Goal: Task Accomplishment & Management: Use online tool/utility

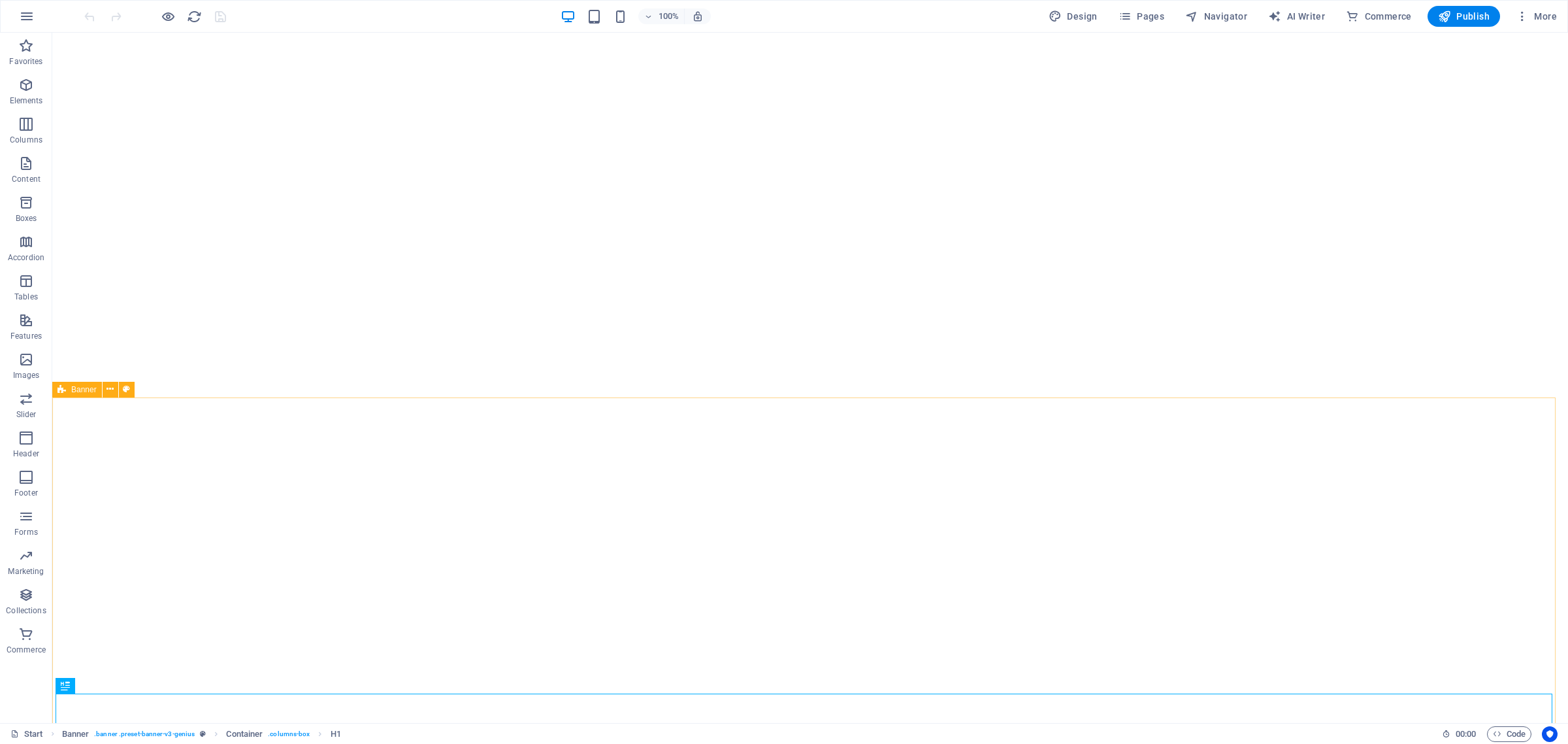
click at [61, 390] on icon at bounding box center [61, 389] width 8 height 16
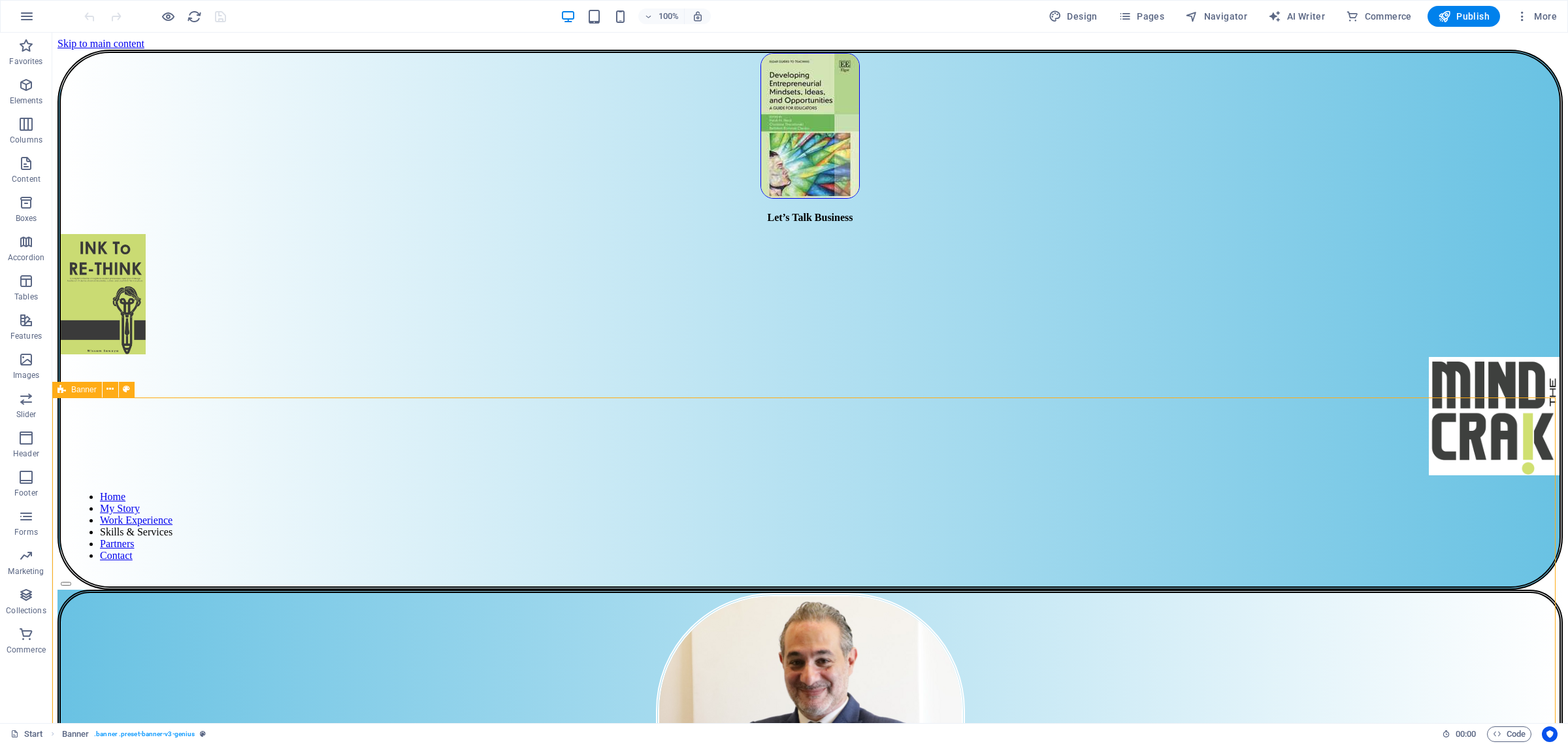
click at [60, 390] on icon at bounding box center [61, 389] width 8 height 16
click at [60, 393] on icon at bounding box center [61, 389] width 8 height 16
select select "vh"
select select "banner"
select select "rem"
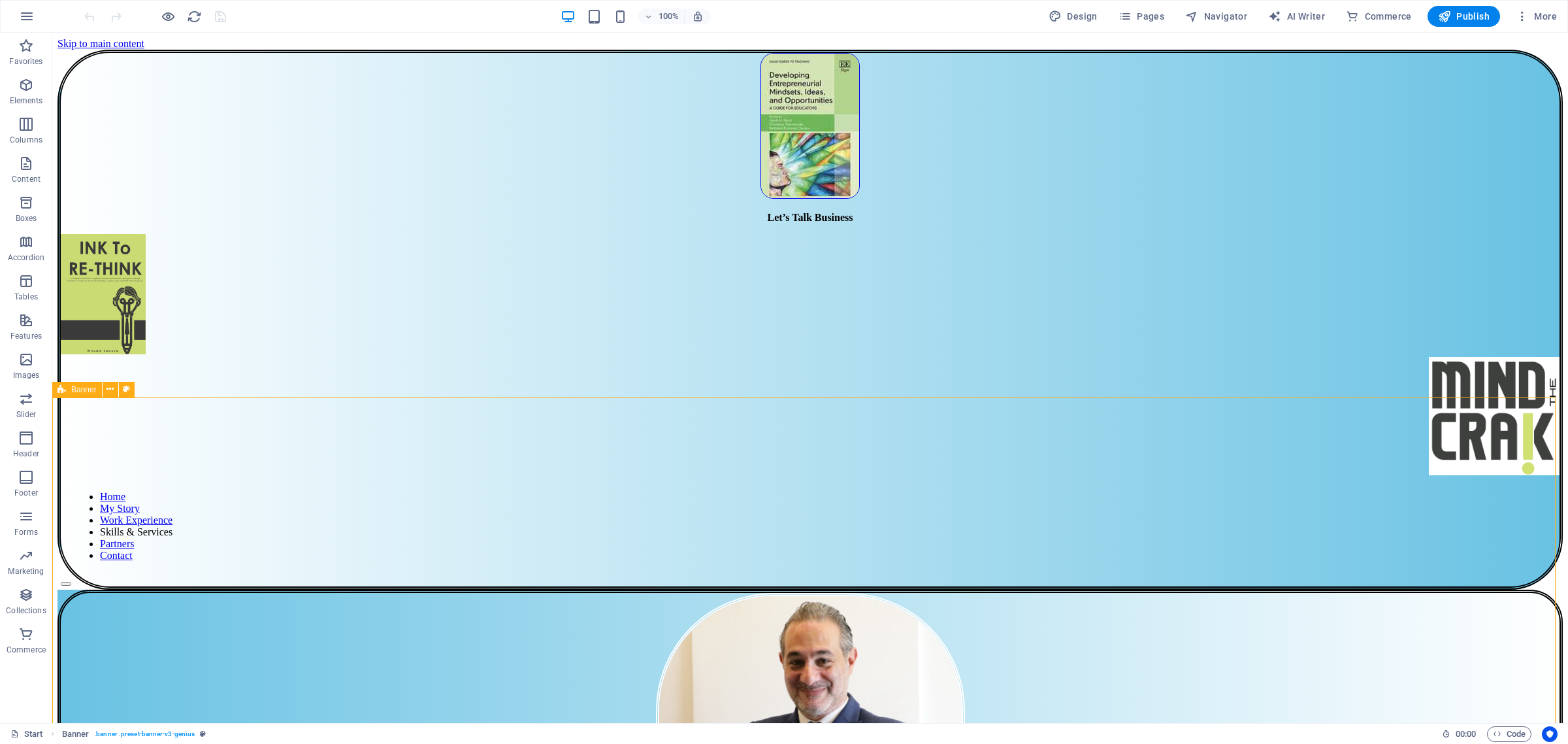
select select "px"
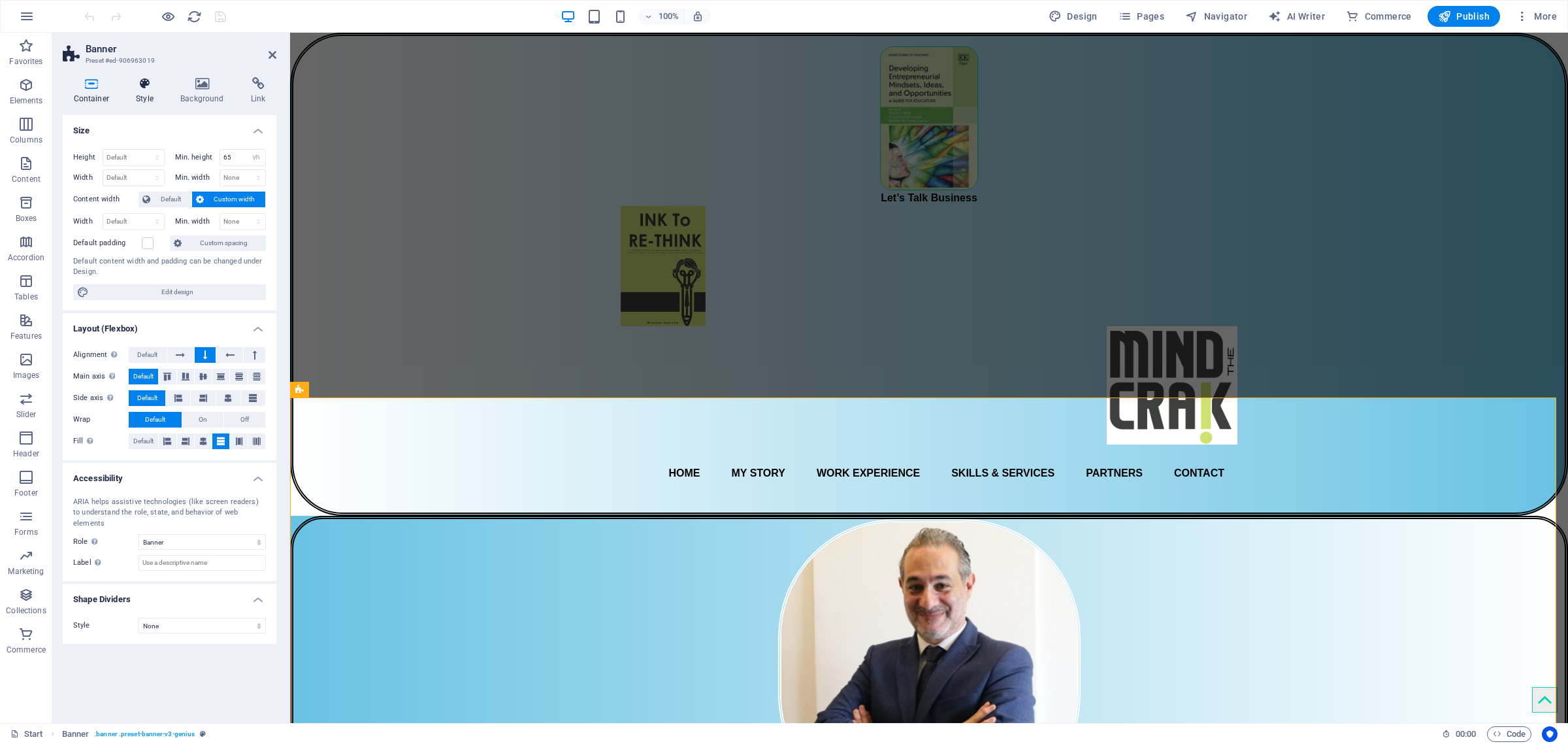
click at [132, 85] on icon at bounding box center [145, 84] width 40 height 13
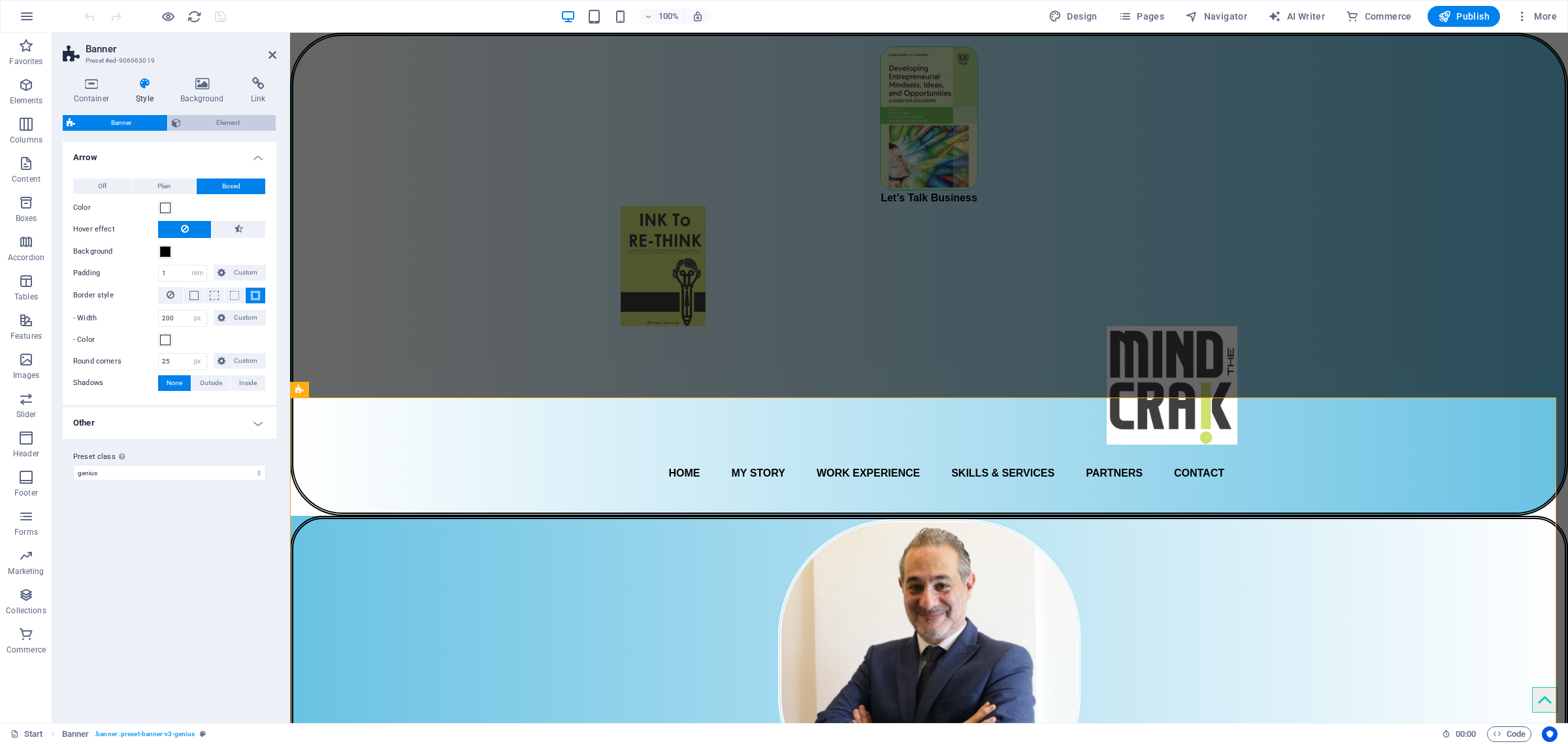
click at [243, 125] on span "Element" at bounding box center [228, 122] width 88 height 16
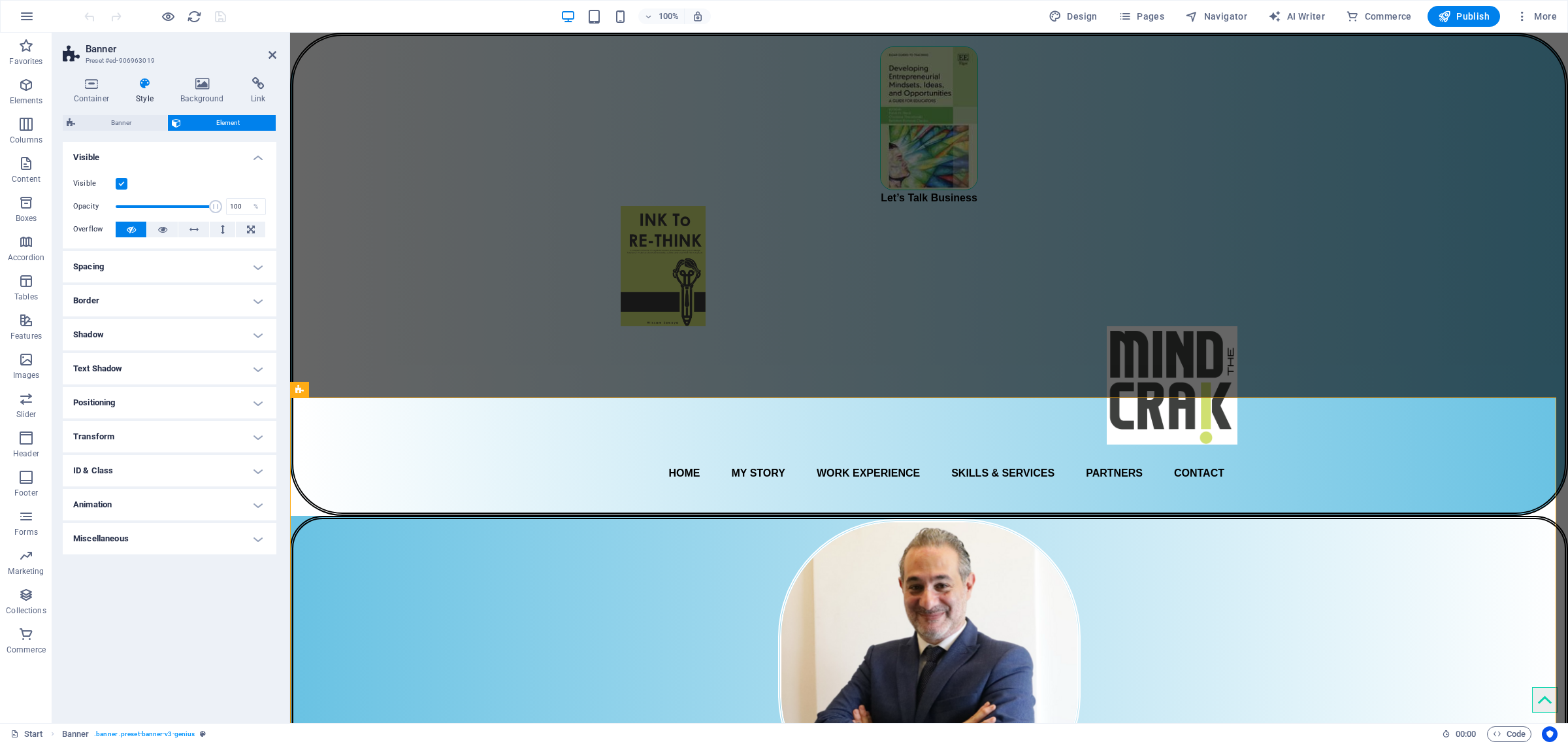
click at [137, 297] on h4 "Border" at bounding box center [169, 300] width 214 height 31
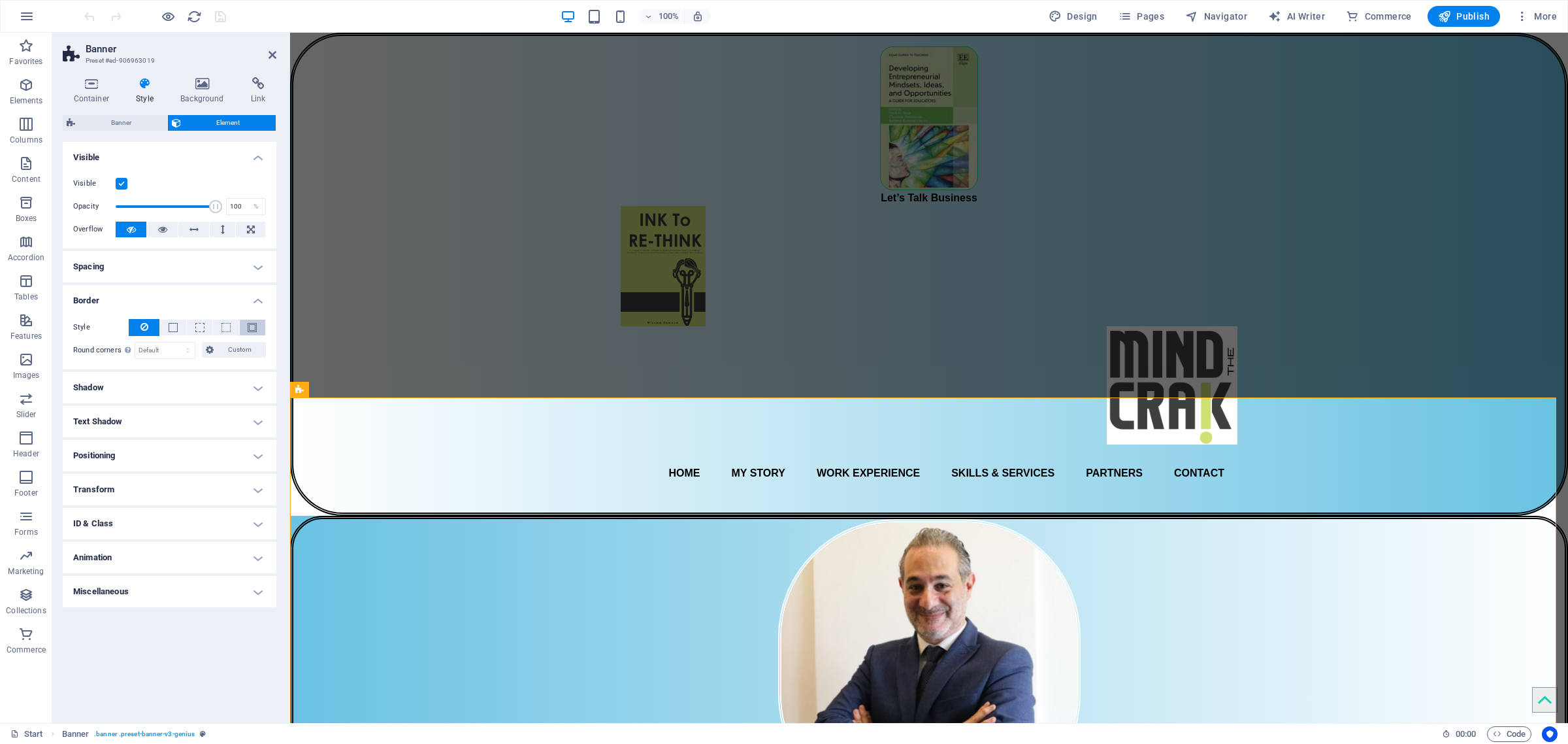
click at [252, 321] on span at bounding box center [252, 328] width 3 height 16
click at [148, 350] on input "1" at bounding box center [160, 350] width 63 height 16
drag, startPoint x: 147, startPoint y: 349, endPoint x: 104, endPoint y: 348, distance: 43.0
click at [108, 348] on div "- Width 1 auto px rem % vh vw Custom Custom" at bounding box center [169, 350] width 193 height 17
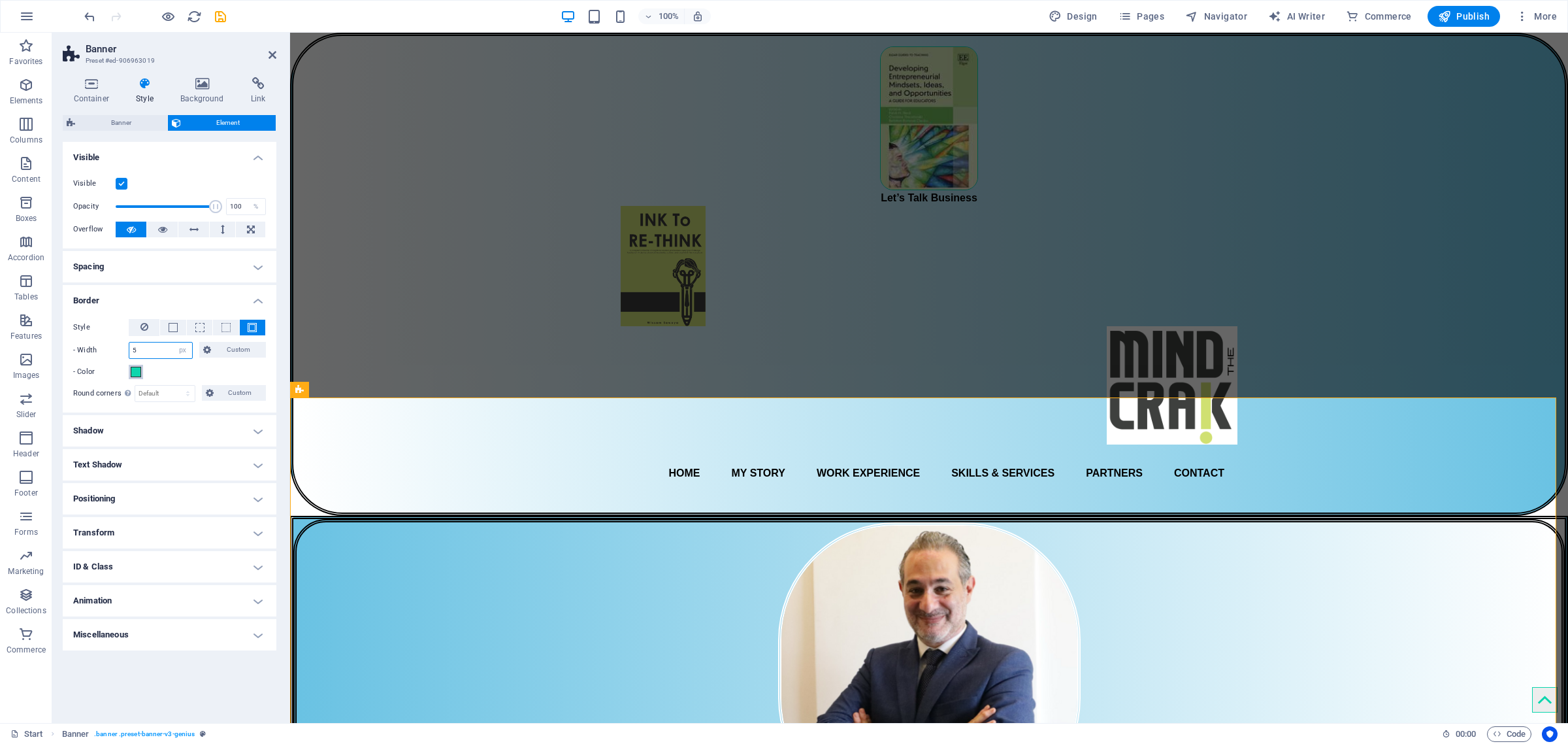
type input "5"
click at [134, 368] on span at bounding box center [136, 371] width 10 height 10
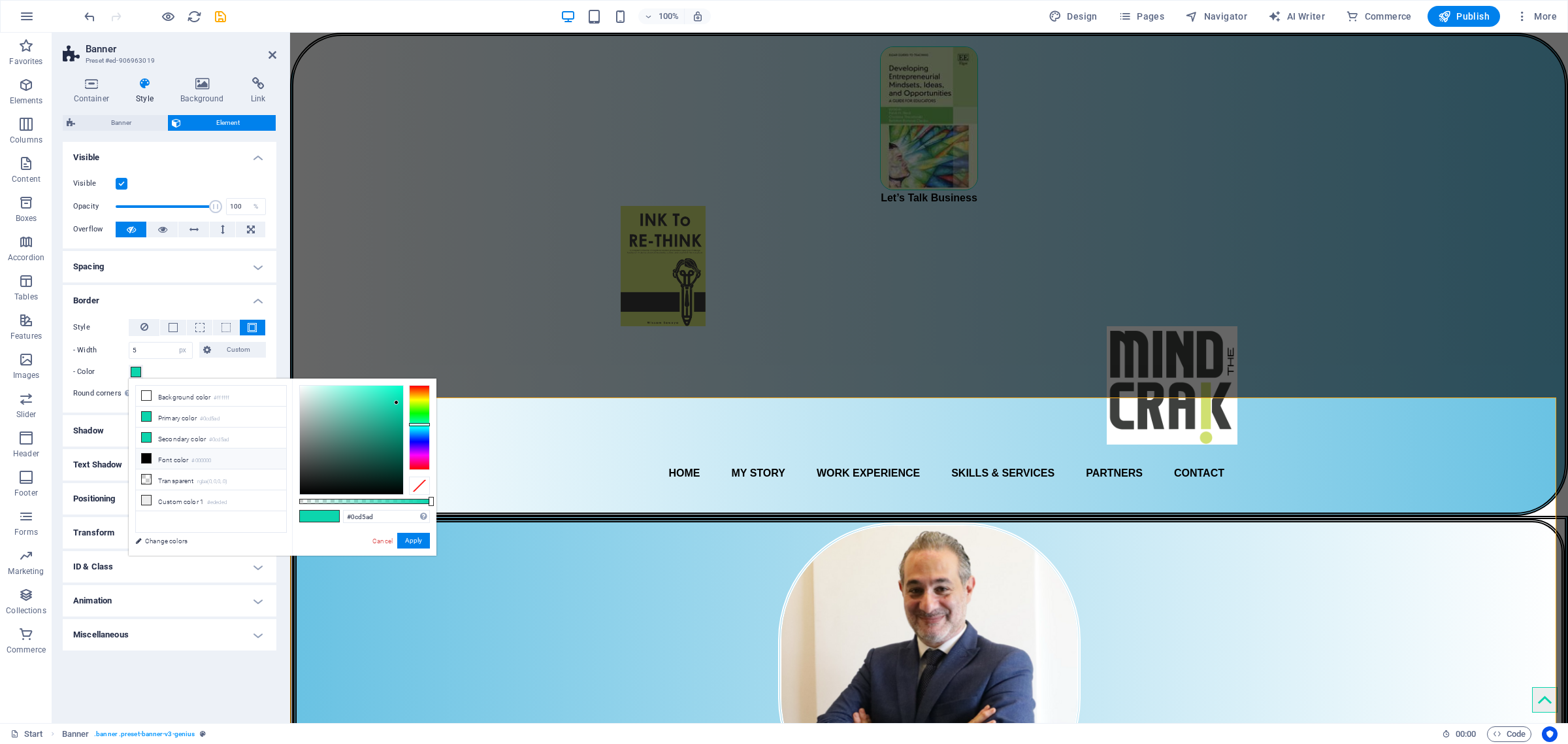
click at [144, 462] on icon at bounding box center [147, 459] width 9 height 9
type input "#000000"
click at [423, 542] on button "Apply" at bounding box center [413, 541] width 33 height 16
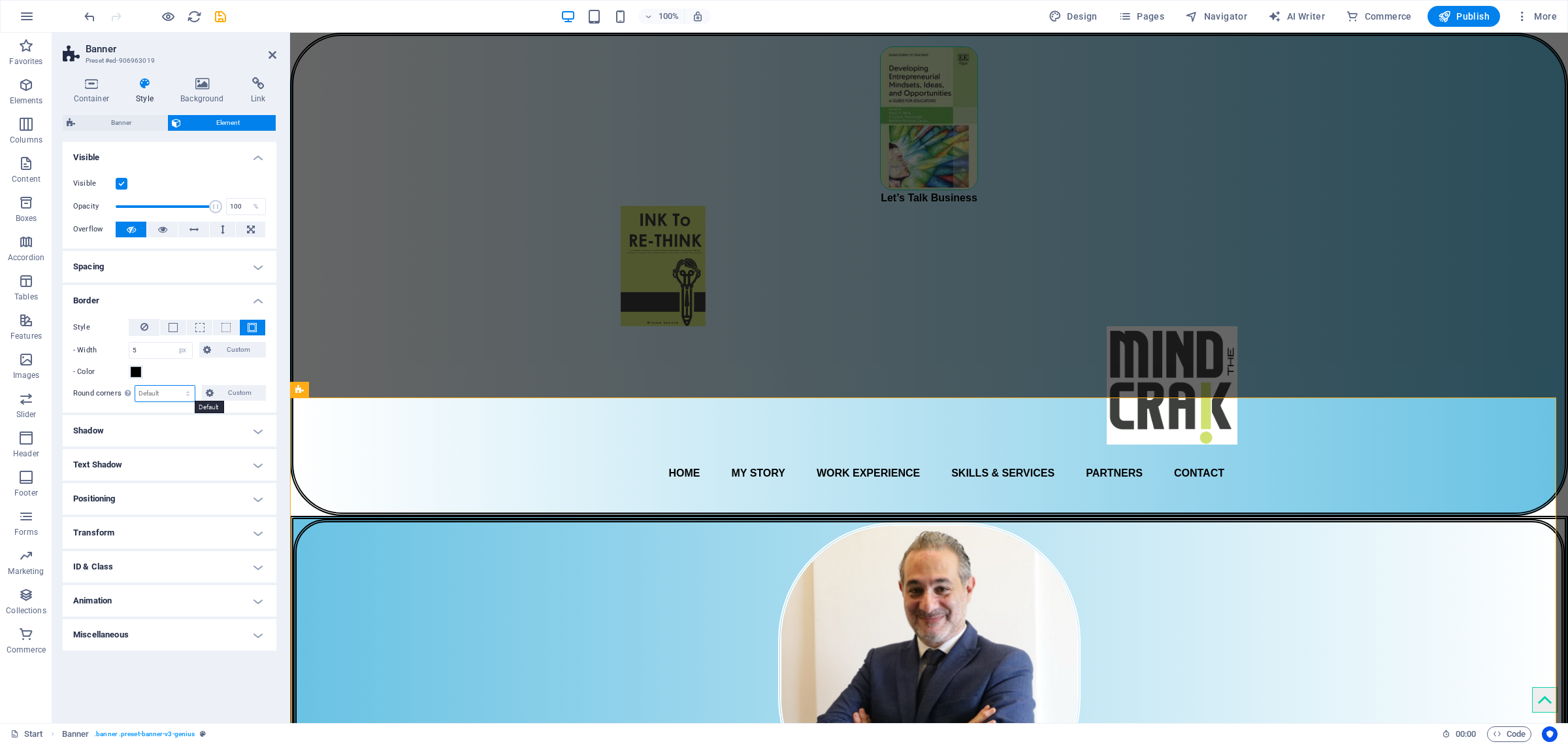
click at [167, 393] on select "Default px rem % vh vw Custom" at bounding box center [165, 394] width 59 height 16
select select "px"
click at [176, 386] on select "Default px rem % vh vw Custom" at bounding box center [165, 394] width 59 height 16
drag, startPoint x: 149, startPoint y: 394, endPoint x: 135, endPoint y: 393, distance: 14.0
click at [136, 393] on input "25" at bounding box center [165, 394] width 59 height 16
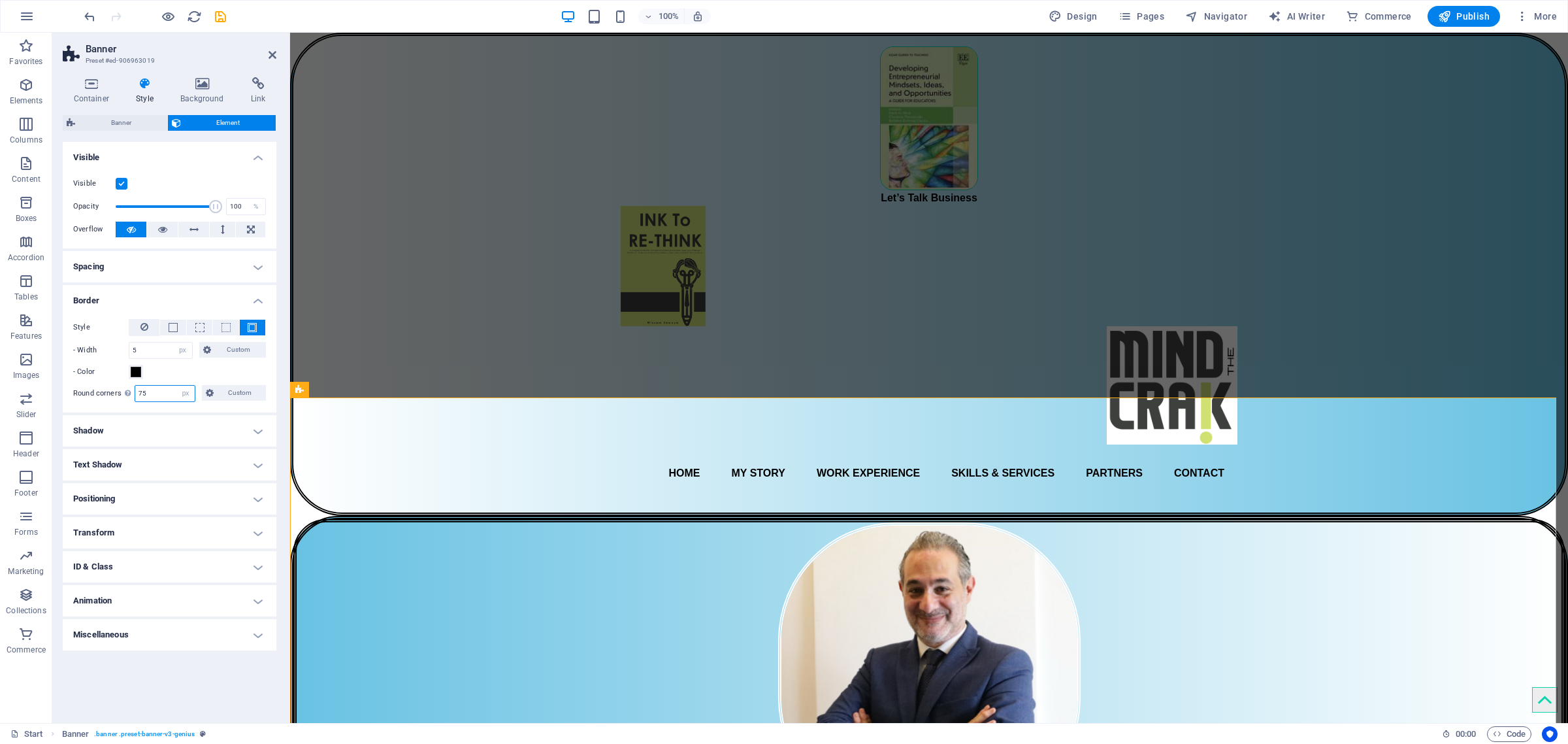
click at [136, 391] on input "75" at bounding box center [165, 394] width 59 height 16
click at [296, 389] on icon at bounding box center [299, 389] width 8 height 16
type input "55"
click at [522, 228] on div "Let’s Talk Business Home My Story Work Experience Skills & Services Partners Co…" at bounding box center [929, 274] width 1278 height 483
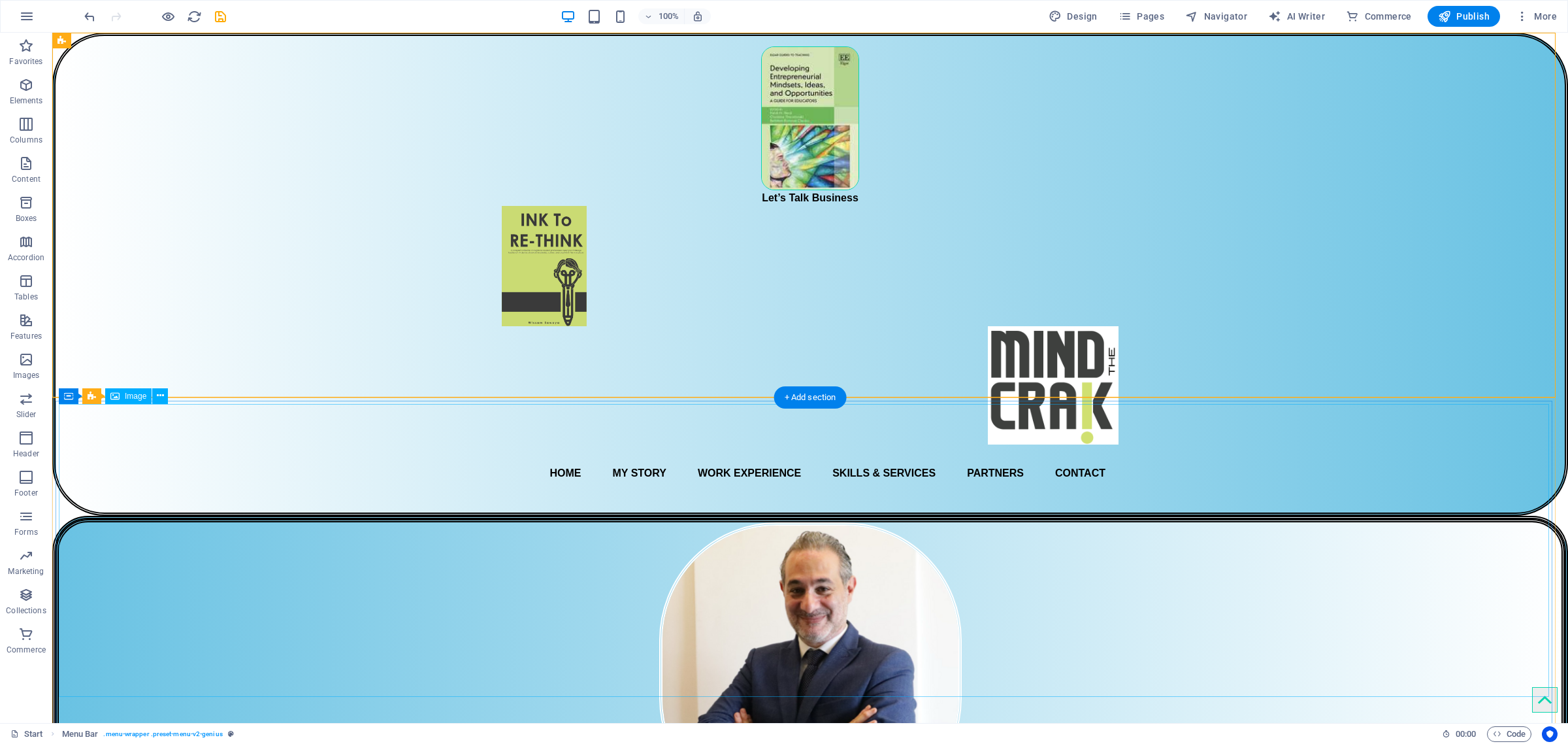
click at [392, 523] on figure at bounding box center [809, 669] width 1503 height 293
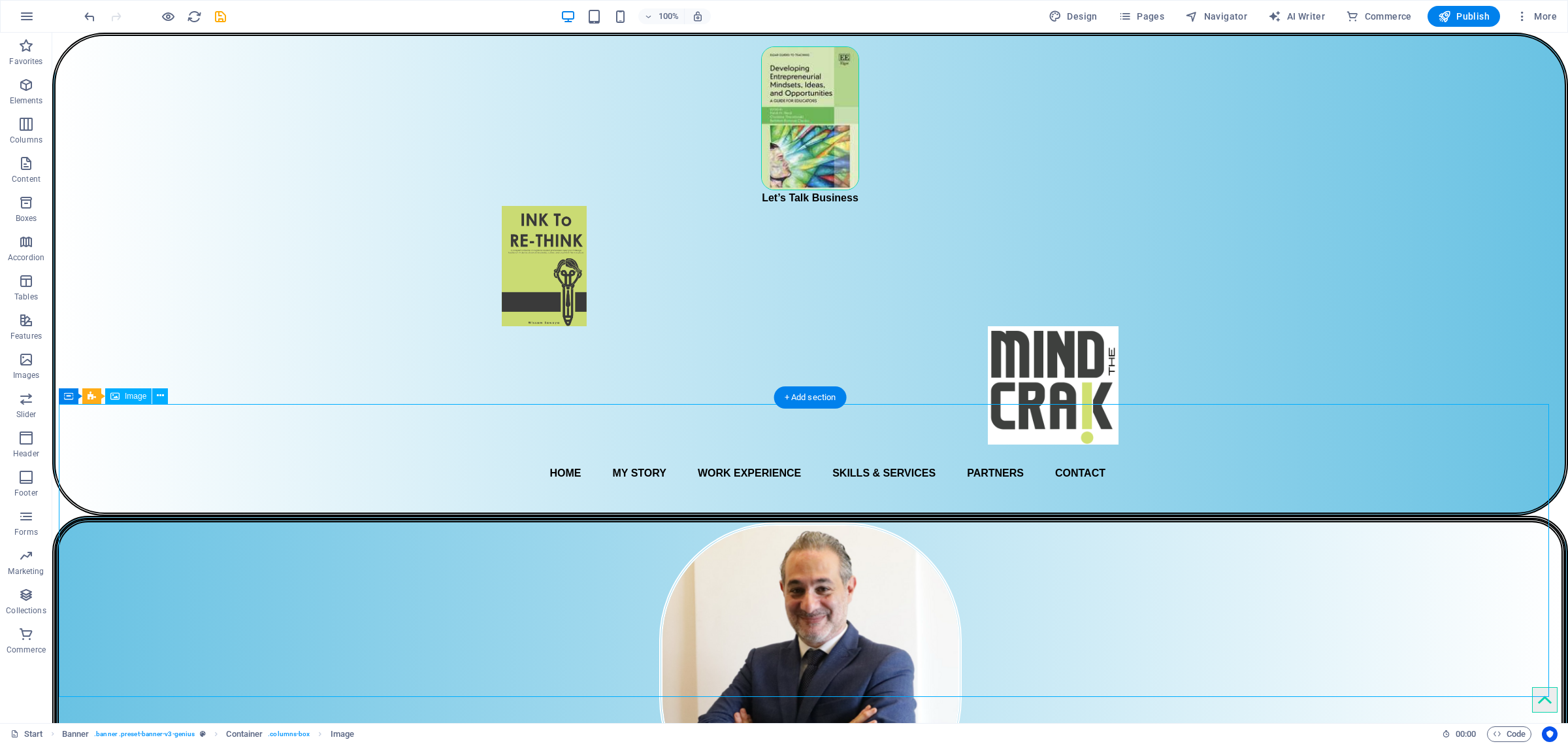
click at [389, 523] on figure at bounding box center [809, 669] width 1503 height 293
click at [1341, 272] on div "Let’s Talk Business Home My Story Work Experience Skills & Services Partners Co…" at bounding box center [810, 274] width 1516 height 483
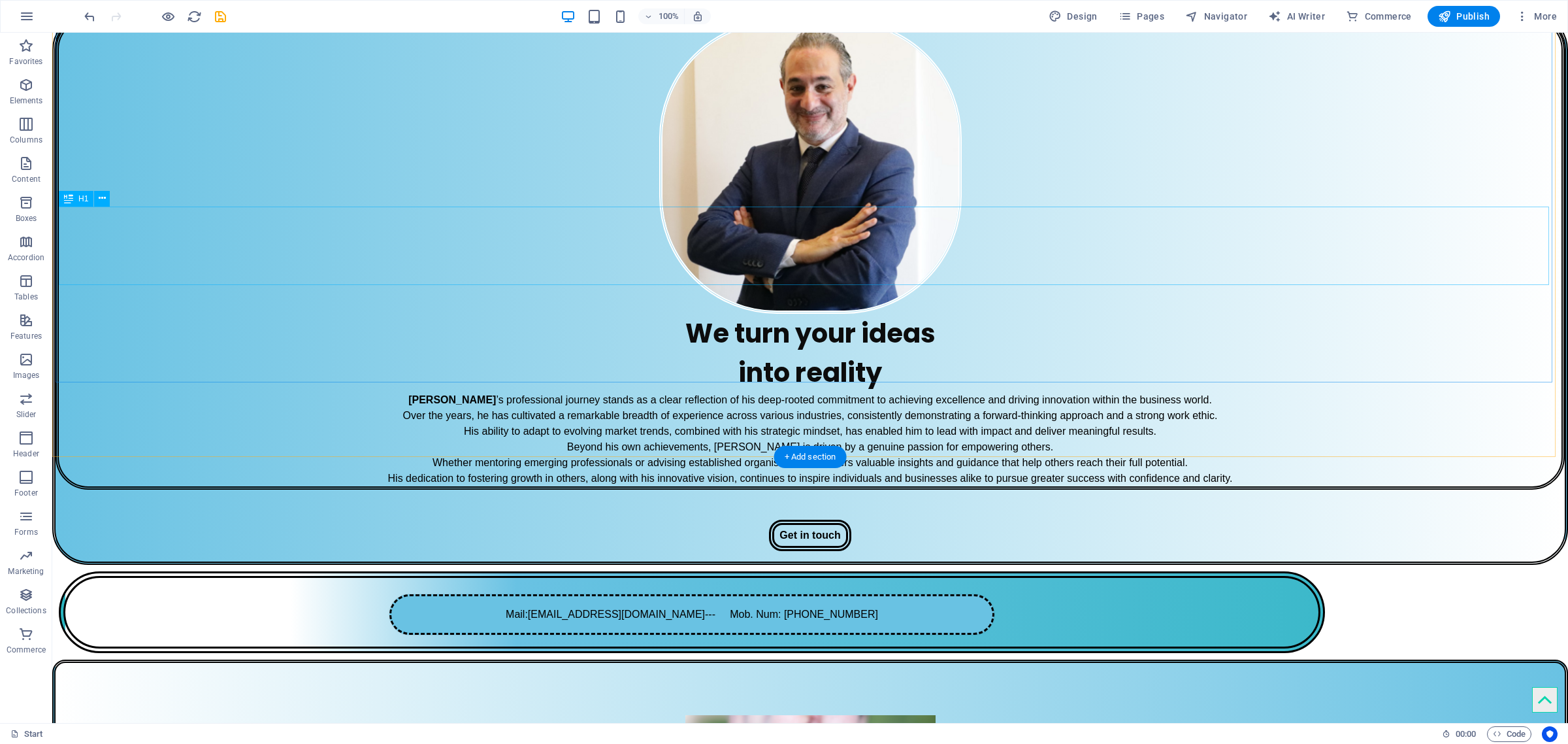
scroll to position [491, 0]
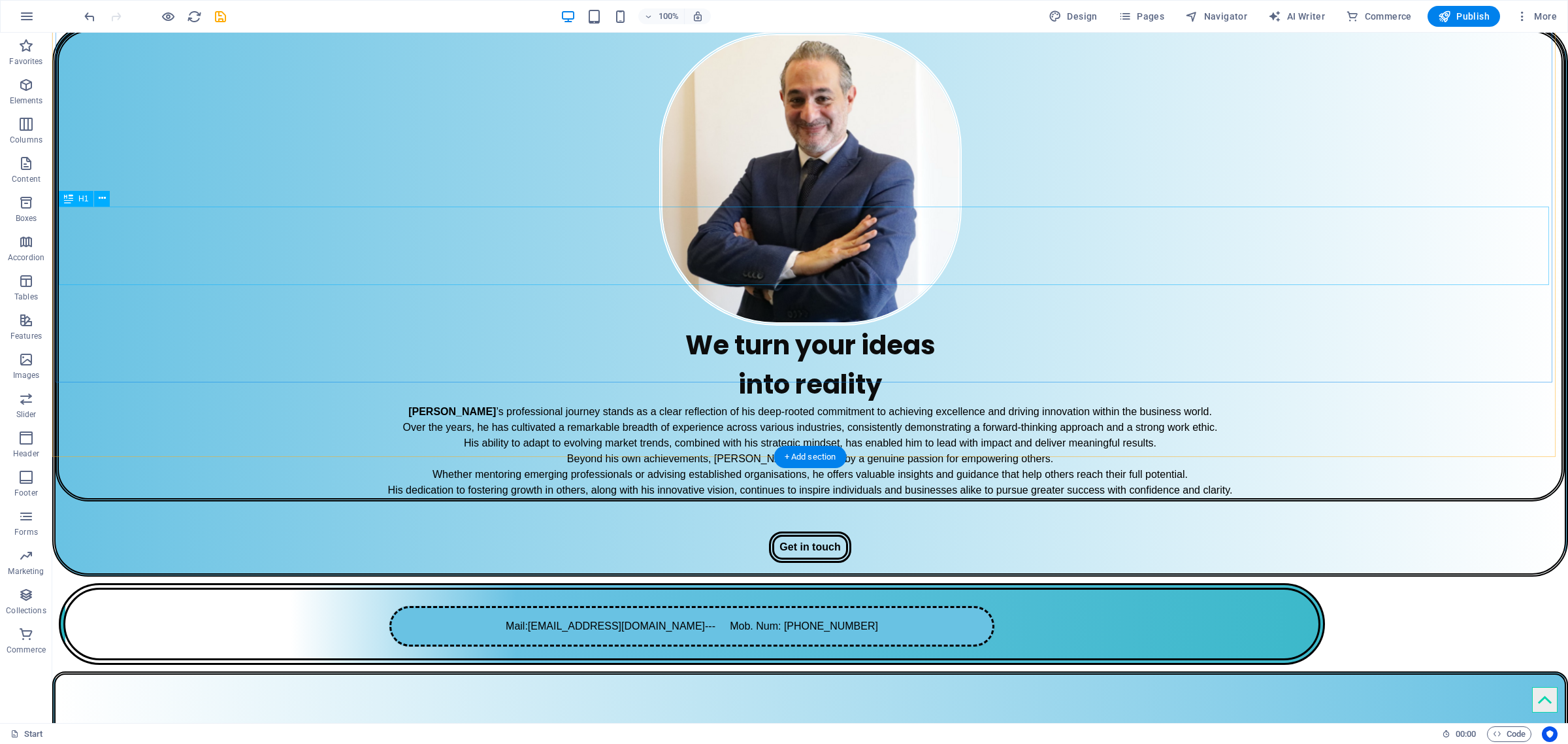
click at [1364, 326] on div "We turn your ideas into reality" at bounding box center [809, 364] width 1503 height 78
click at [1318, 502] on div "Get in touch" at bounding box center [810, 538] width 1510 height 72
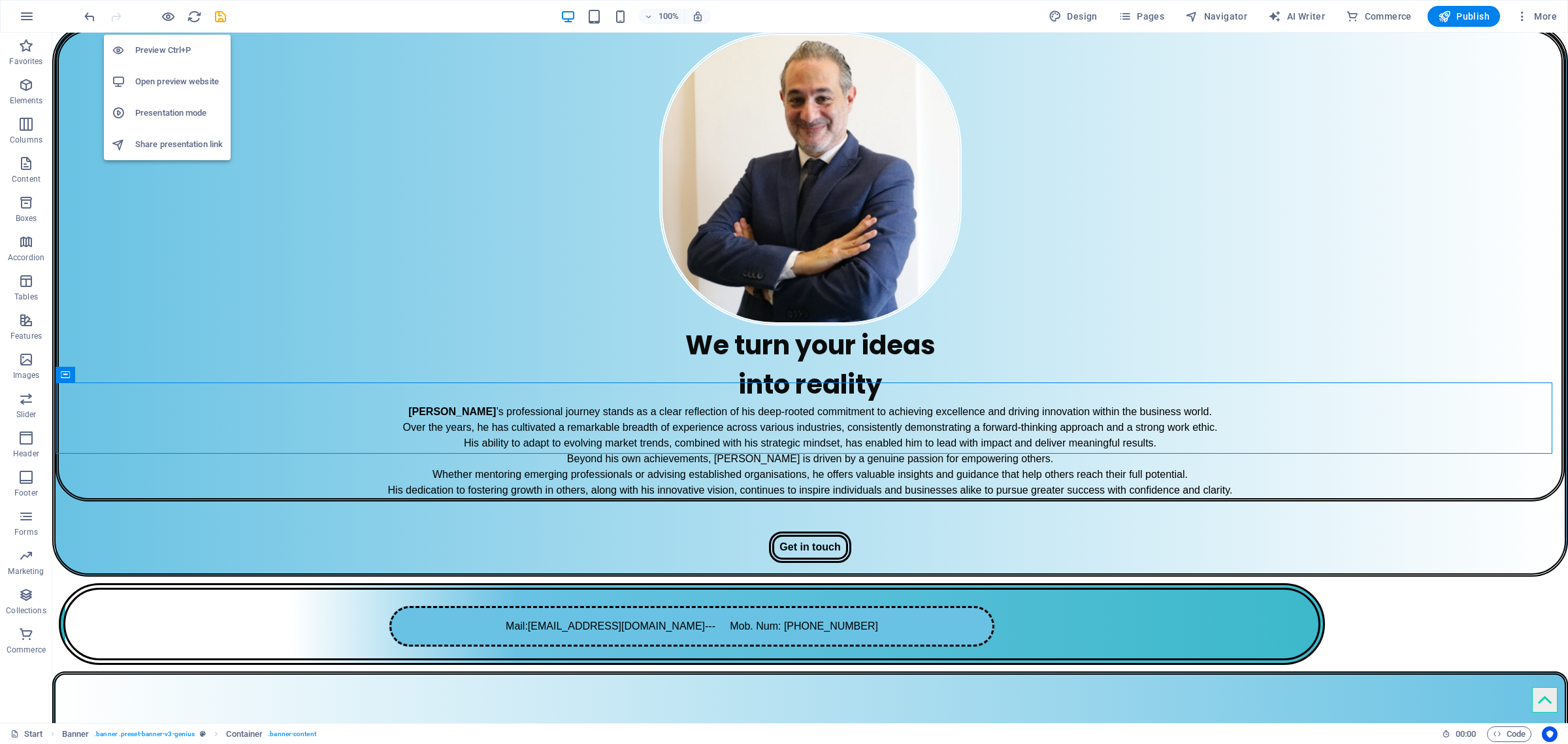
click at [178, 82] on h6 "Open preview website" at bounding box center [179, 81] width 88 height 16
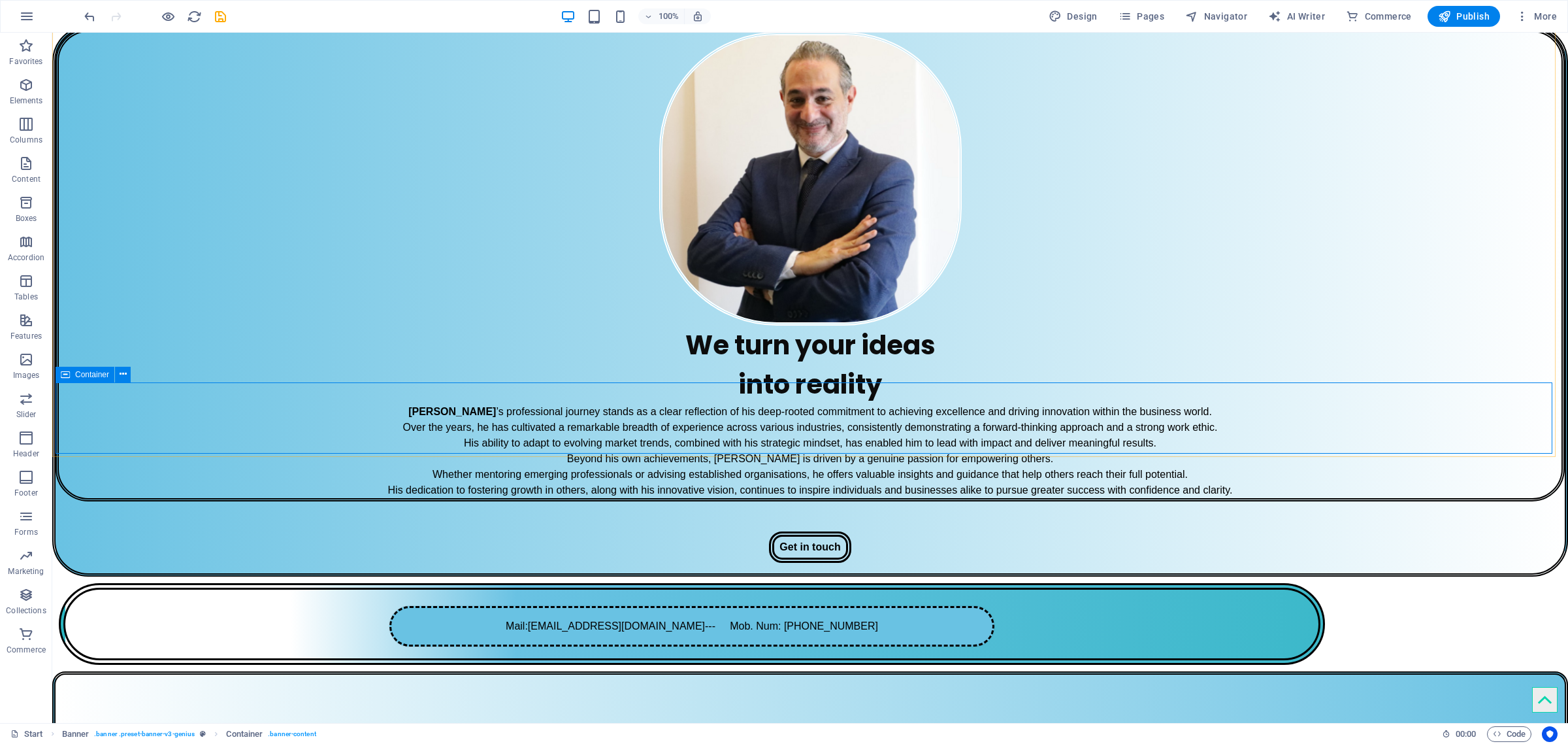
click at [73, 374] on div "Container" at bounding box center [85, 374] width 58 height 16
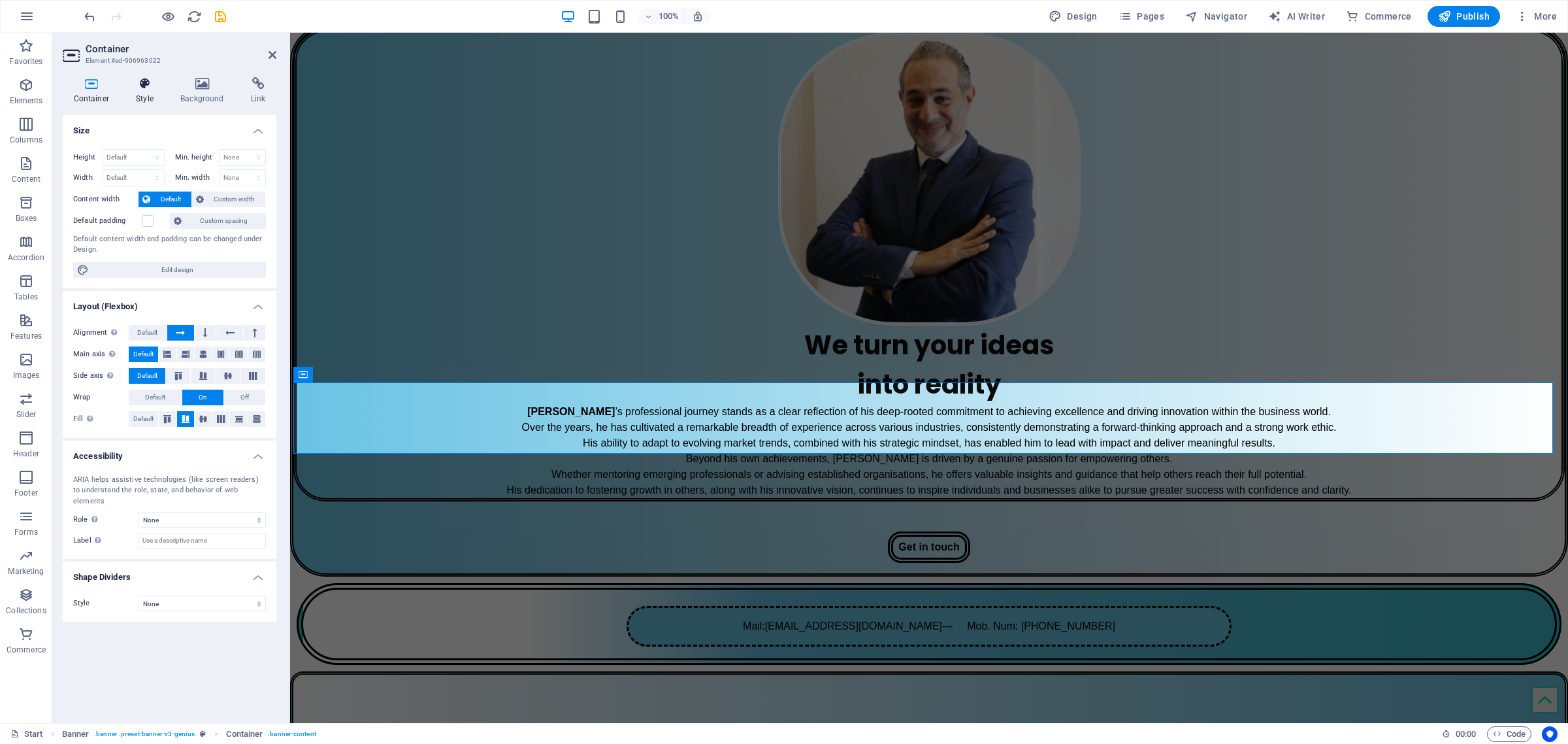
click at [148, 90] on h4 "Style" at bounding box center [147, 90] width 44 height 27
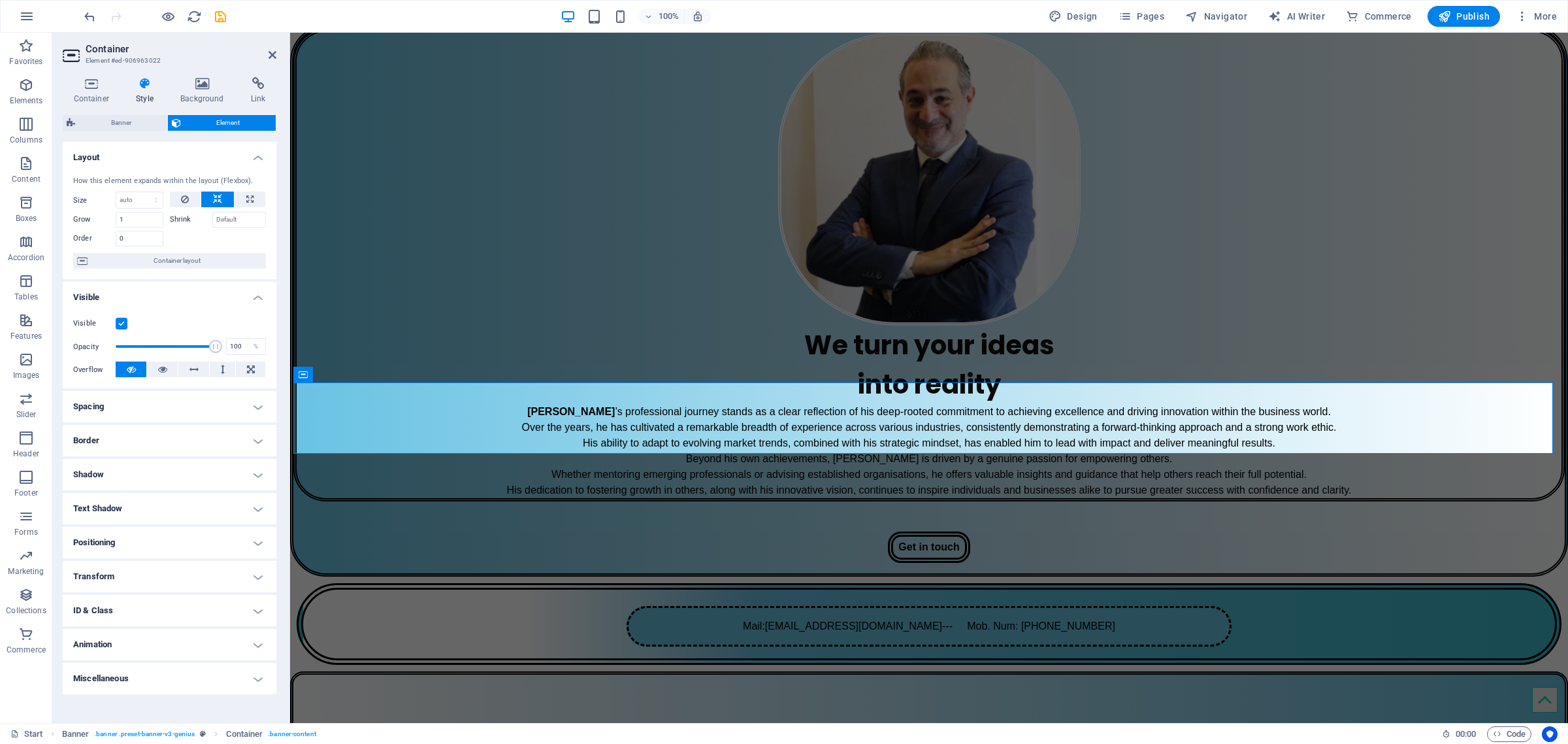
click at [111, 440] on h4 "Border" at bounding box center [169, 440] width 214 height 31
click at [243, 465] on button at bounding box center [252, 467] width 25 height 16
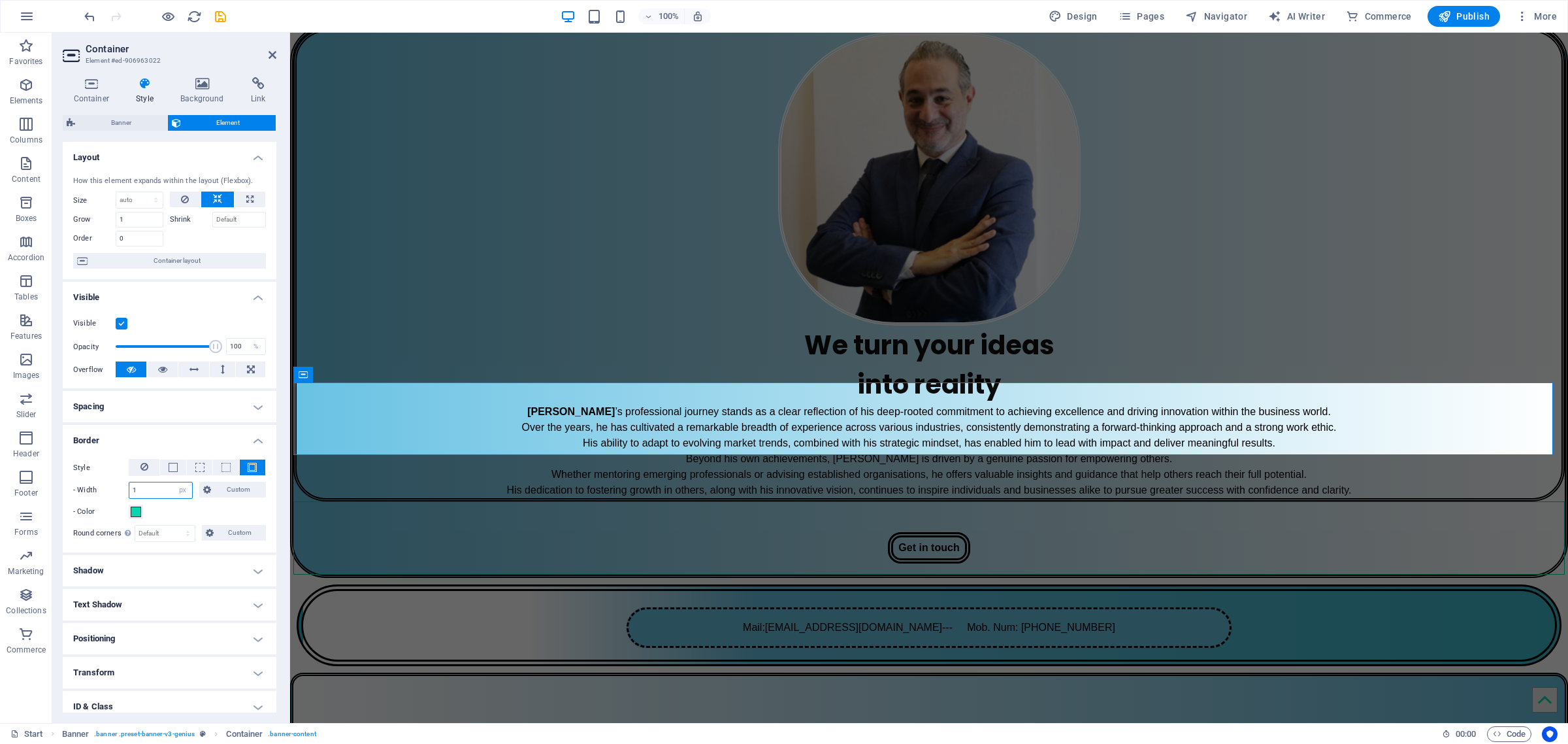
drag, startPoint x: 148, startPoint y: 493, endPoint x: 105, endPoint y: 491, distance: 43.0
click at [105, 491] on div "- Width 1 auto px rem % vh vw Custom Custom" at bounding box center [169, 491] width 193 height 17
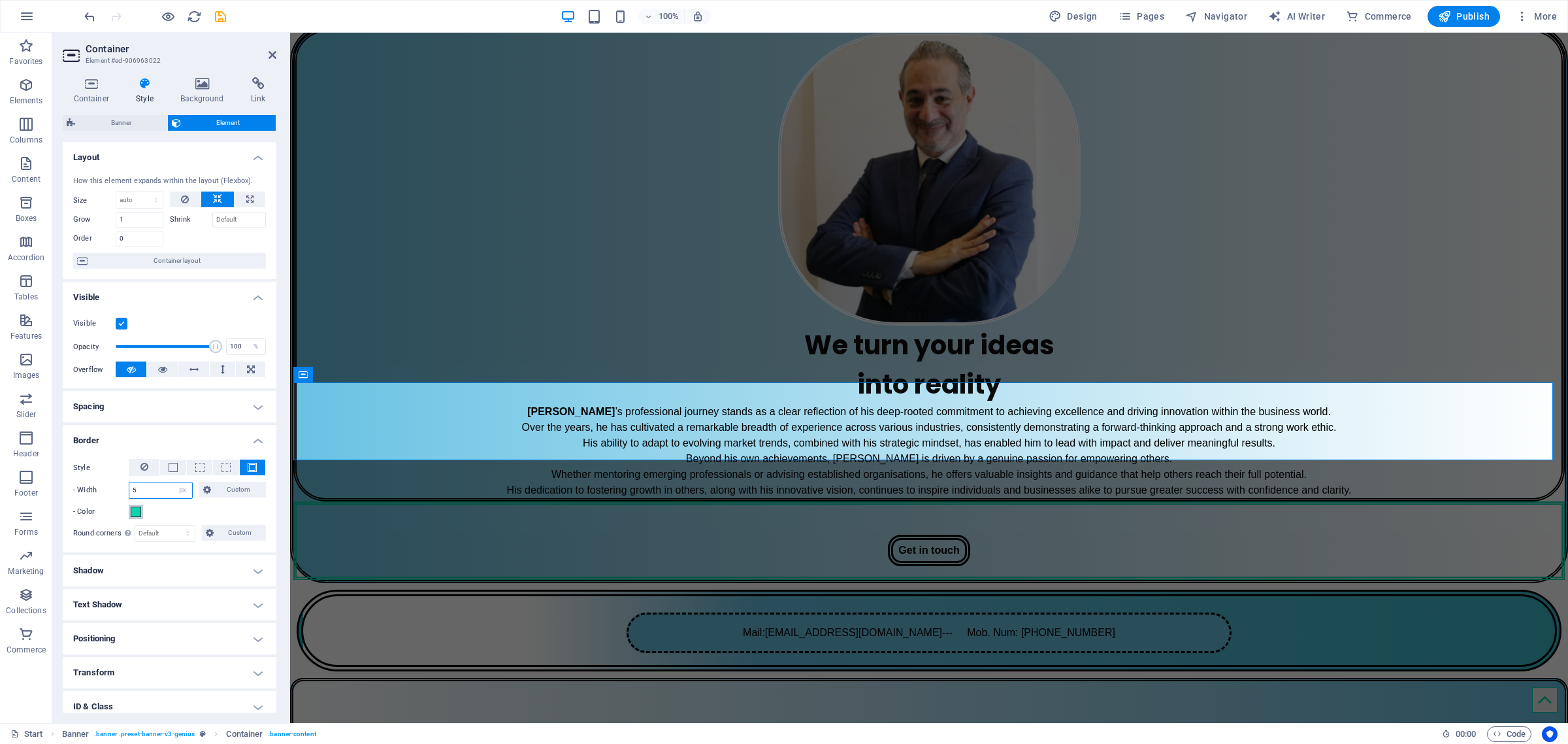
type input "5"
click at [135, 510] on span at bounding box center [136, 511] width 10 height 10
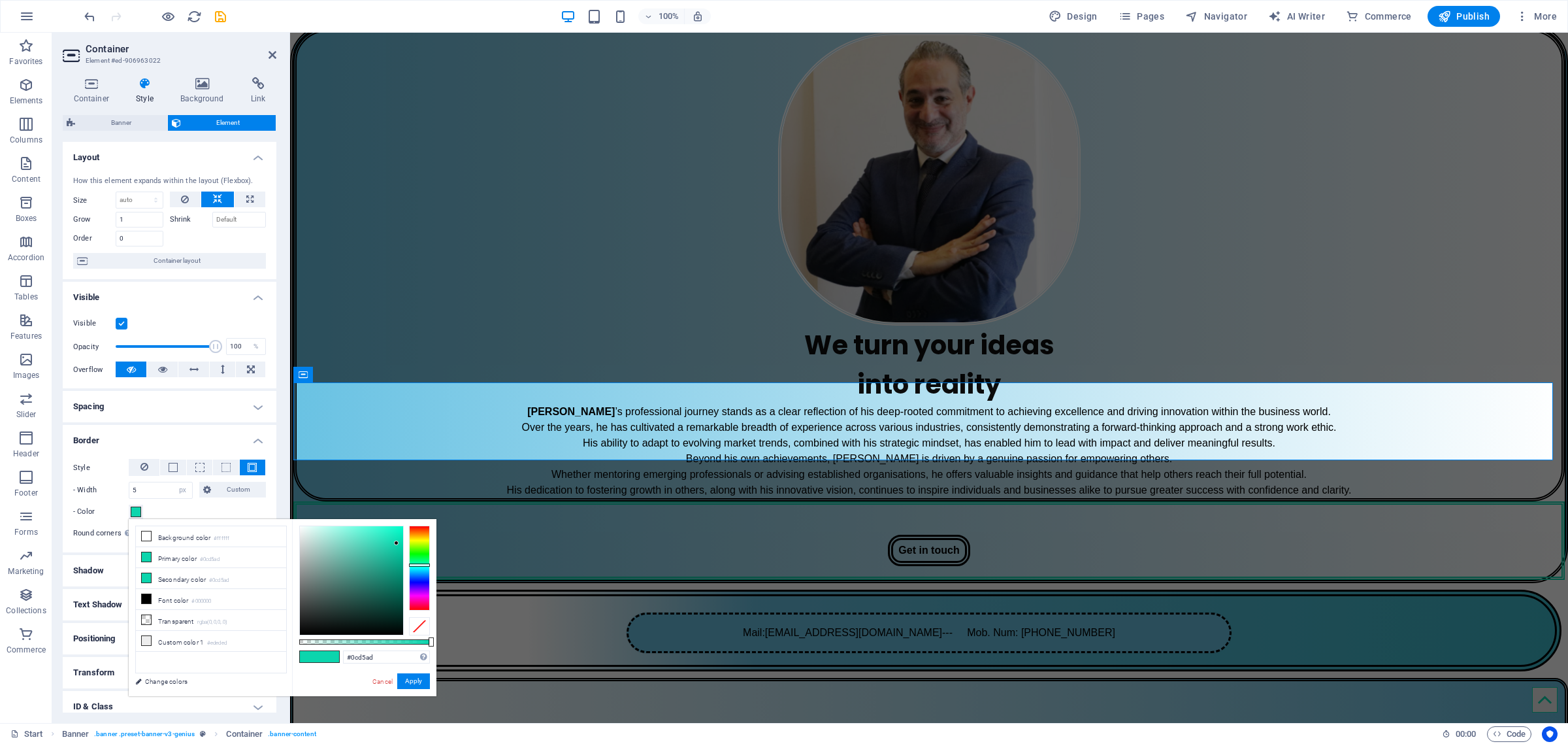
type input "#000000"
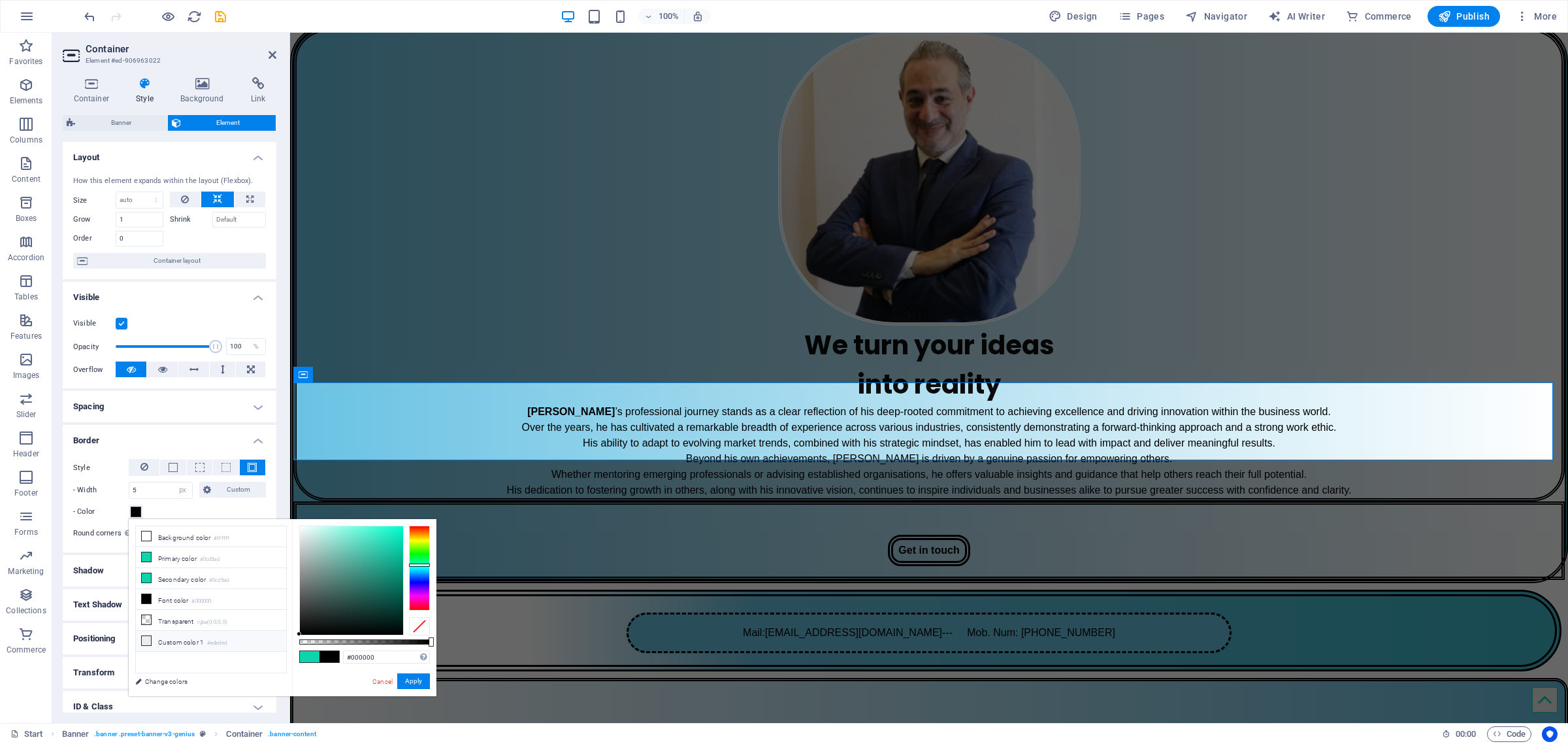
drag, startPoint x: 305, startPoint y: 635, endPoint x: 252, endPoint y: 645, distance: 53.9
click at [253, 642] on div "less Background color #ffffff Primary color #0cd5ad Secondary color #0cd5ad Fon…" at bounding box center [282, 607] width 308 height 177
click at [409, 684] on button "Apply" at bounding box center [413, 681] width 33 height 16
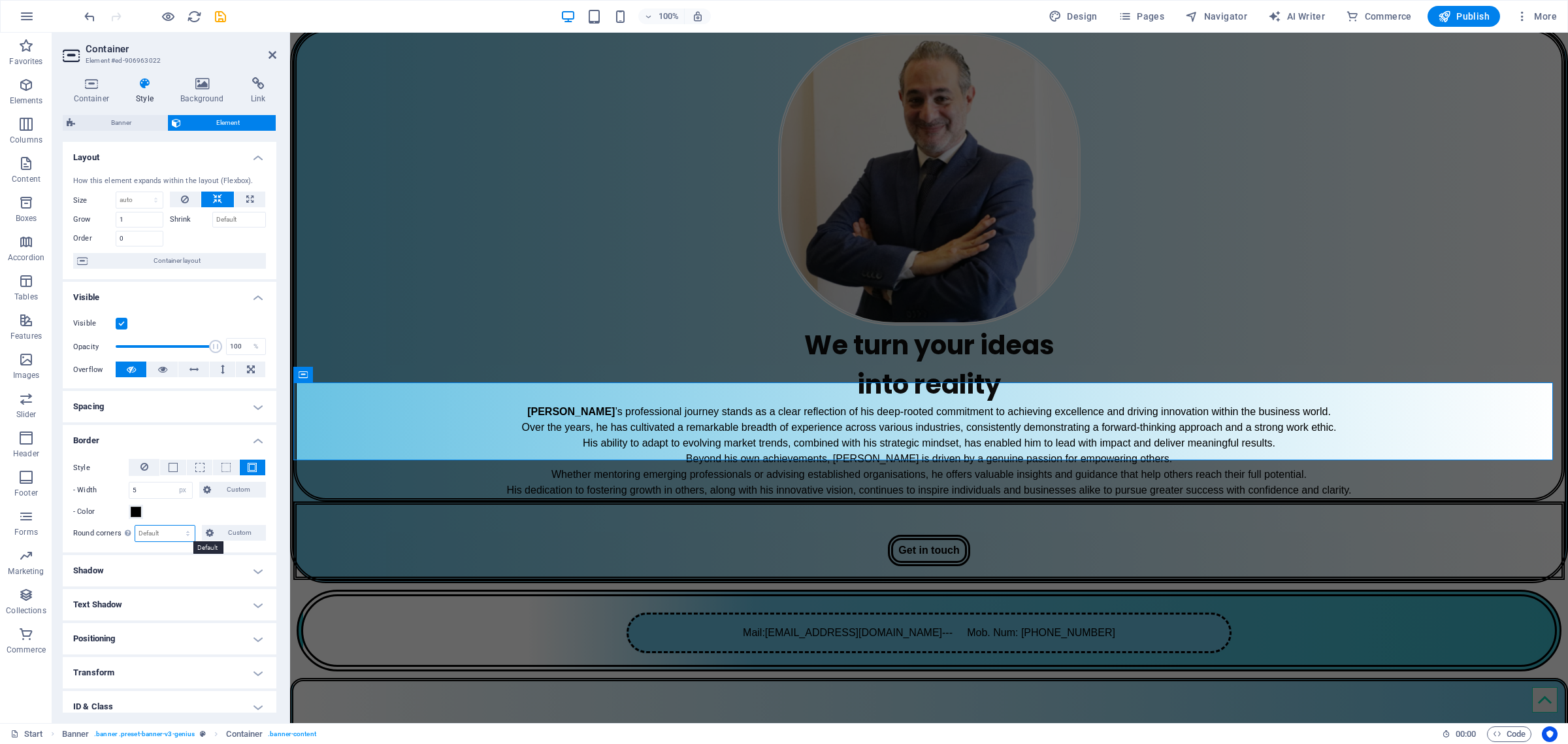
click at [171, 536] on select "Default px rem % vh vw Custom" at bounding box center [165, 533] width 59 height 16
select select "px"
click at [175, 526] on select "Default px rem % vh vw Custom" at bounding box center [165, 533] width 59 height 16
type input "25"
click at [537, 326] on div "We turn your ideas into reality" at bounding box center [929, 364] width 1265 height 78
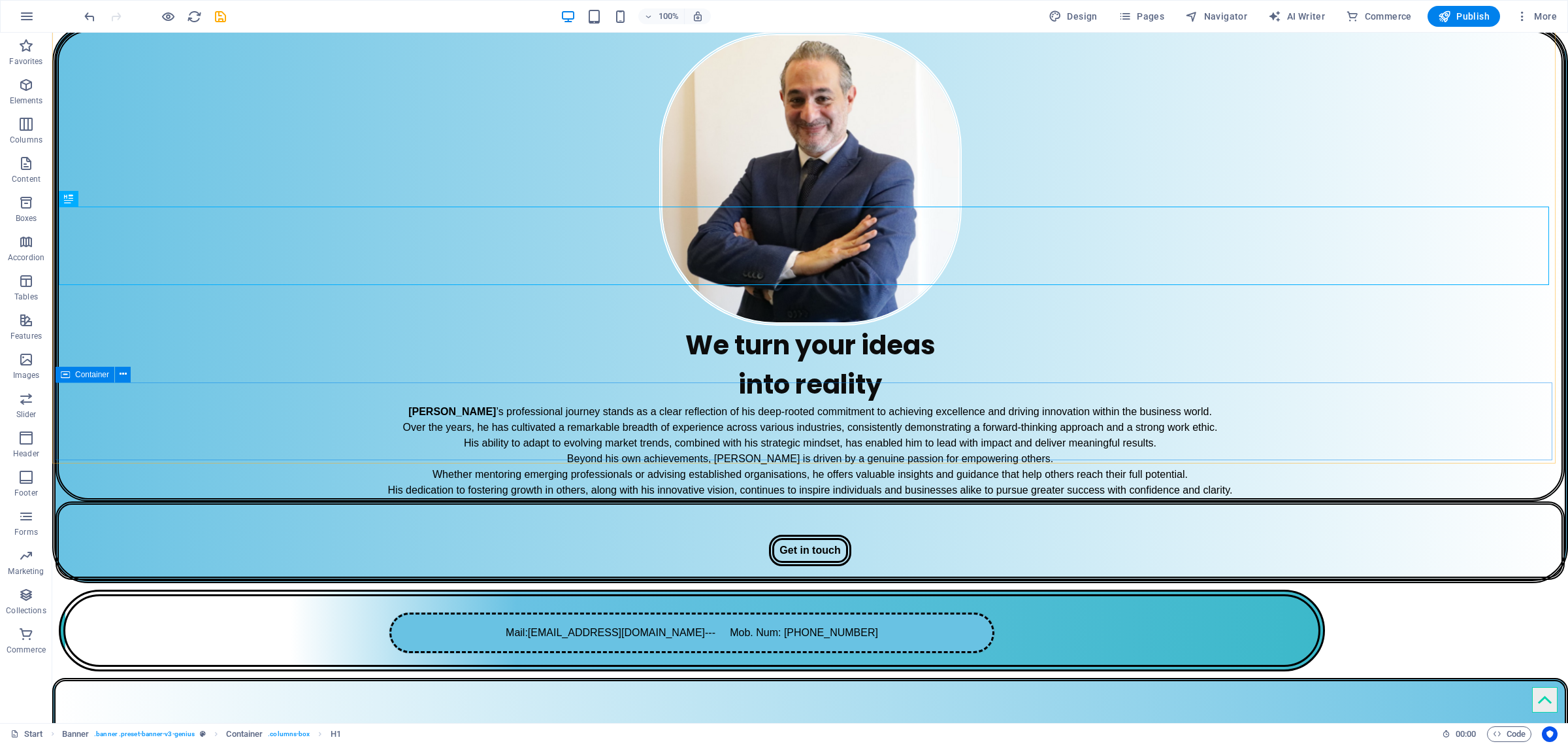
click at [93, 378] on span "Container" at bounding box center [92, 375] width 34 height 8
select select "px"
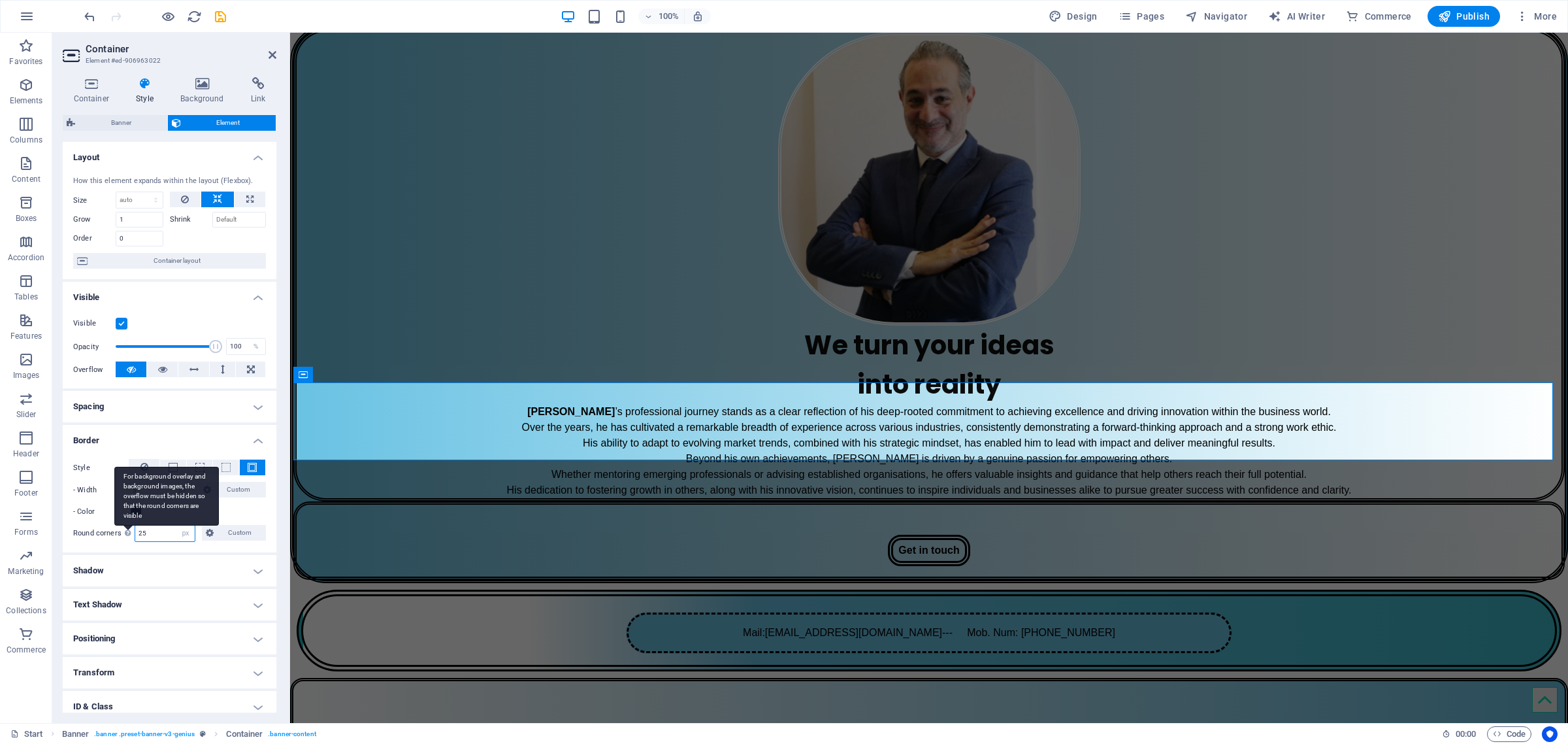
drag, startPoint x: 140, startPoint y: 534, endPoint x: 132, endPoint y: 534, distance: 8.0
click at [132, 534] on div "Round corners For background overlay and background images, the overflow must b…" at bounding box center [169, 534] width 193 height 17
type input "45"
drag, startPoint x: 222, startPoint y: 18, endPoint x: 180, endPoint y: 2, distance: 44.9
click at [222, 18] on icon "save" at bounding box center [220, 17] width 15 height 15
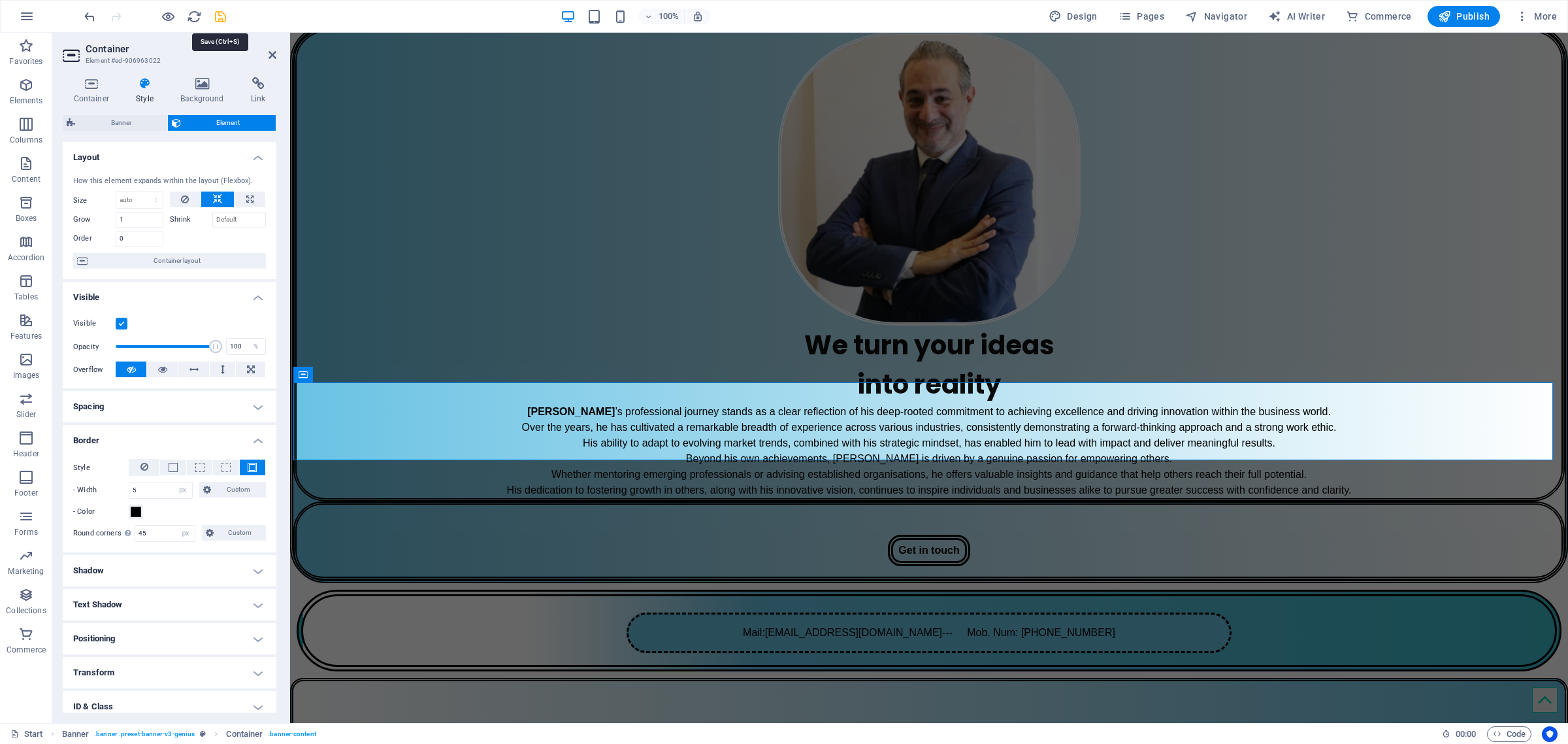
checkbox input "false"
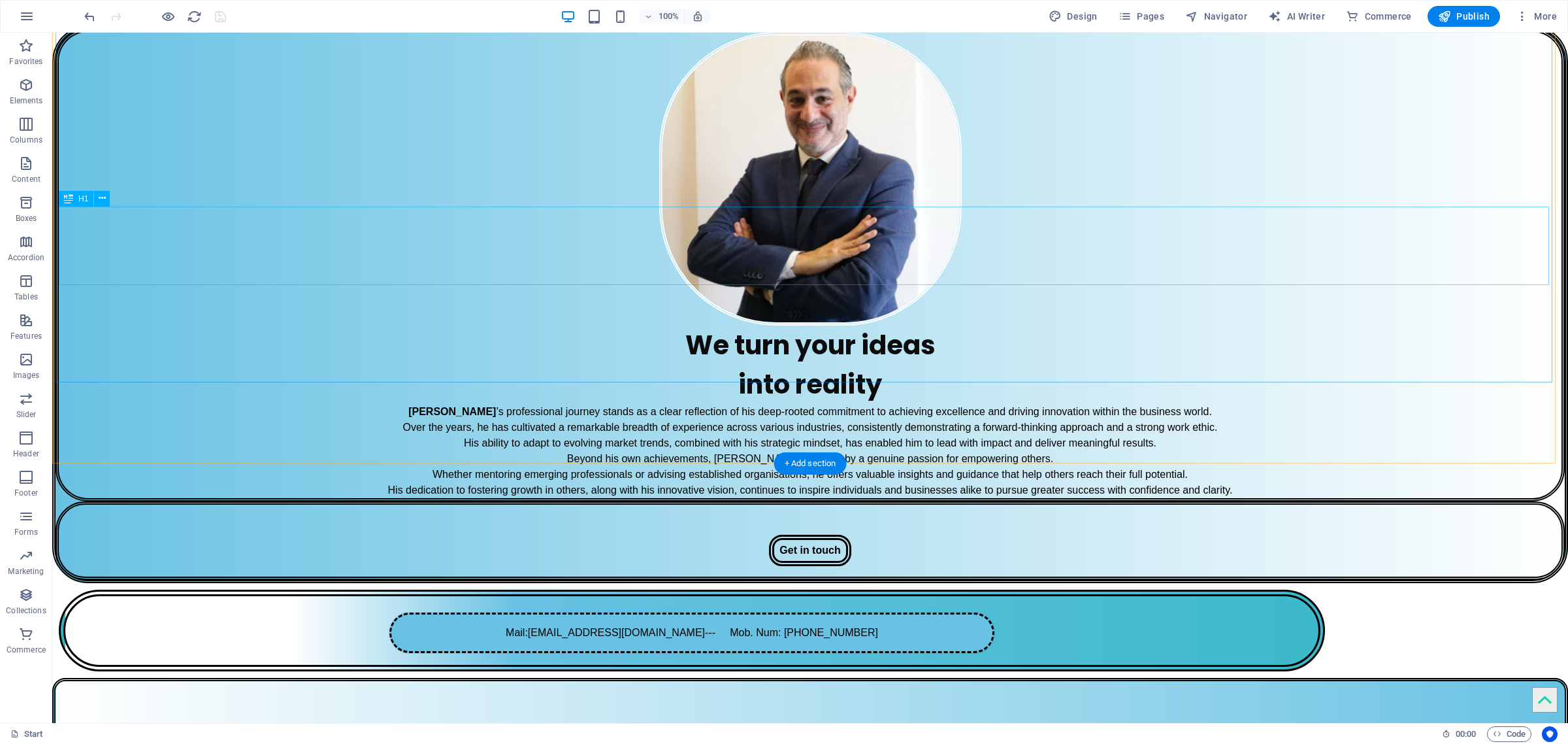
click at [1272, 326] on div "We turn your ideas into reality" at bounding box center [809, 364] width 1503 height 78
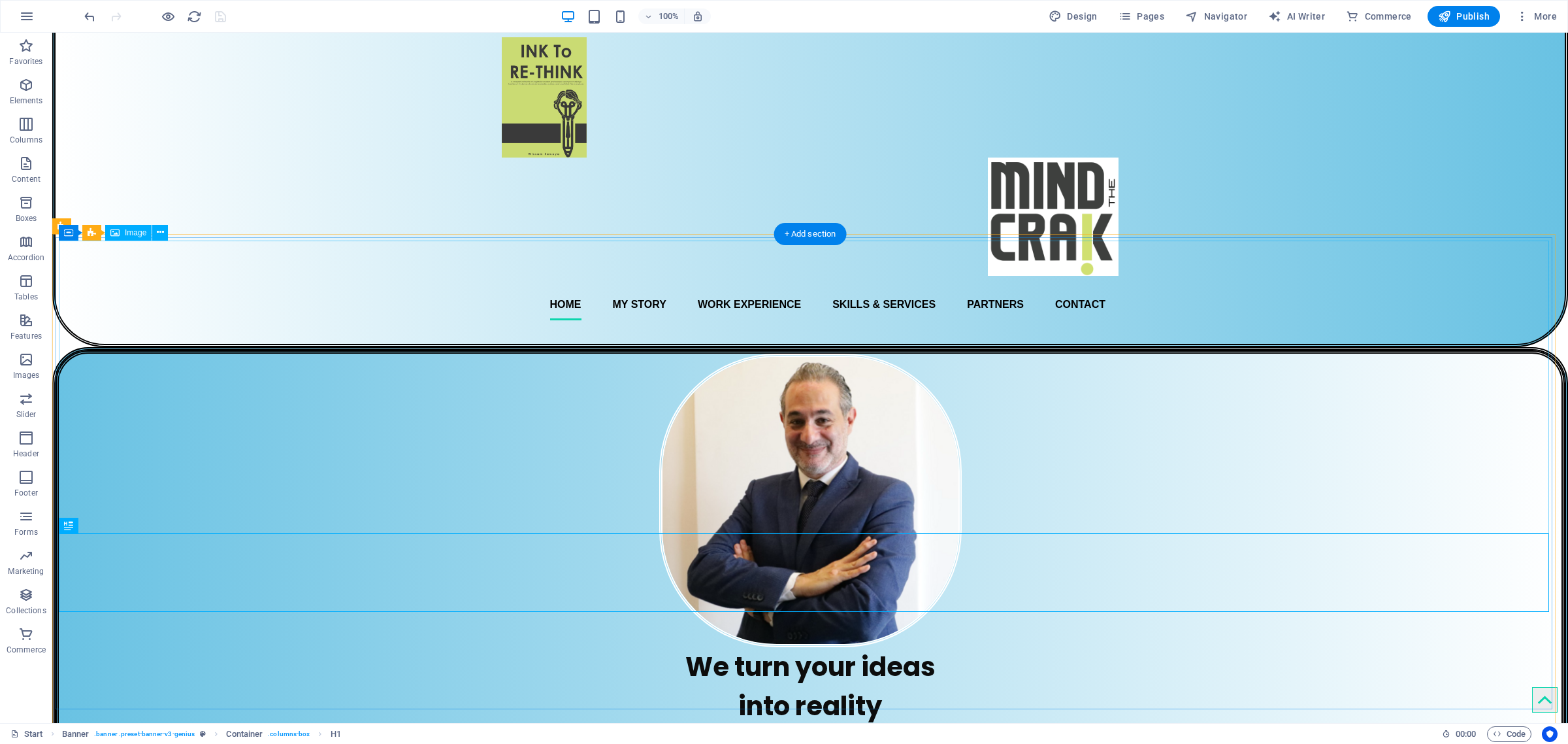
scroll to position [164, 0]
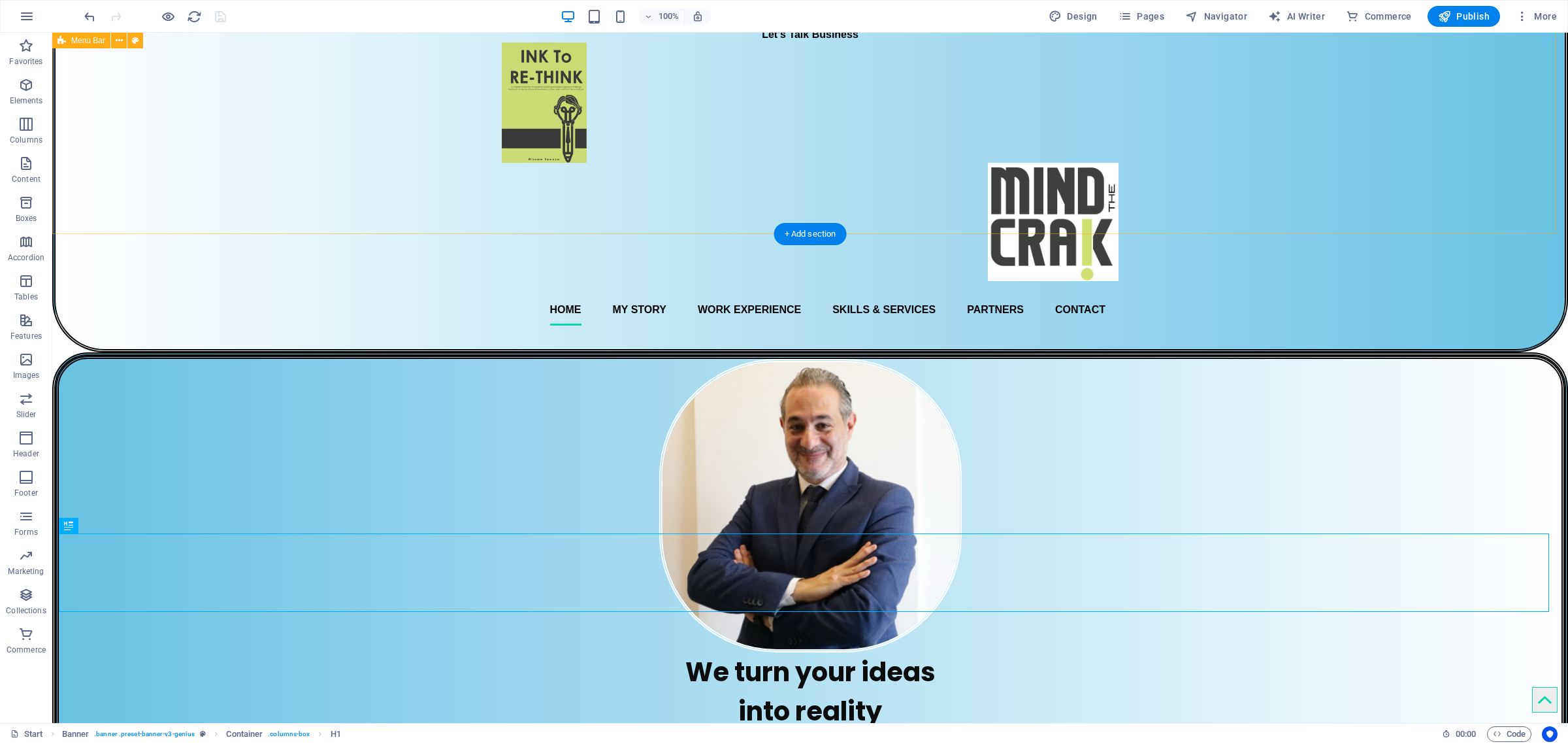
drag, startPoint x: 382, startPoint y: 161, endPoint x: 393, endPoint y: 158, distance: 11.4
click at [383, 161] on div "Let’s Talk Business Home My Story Work Experience Skills & Services Partners Co…" at bounding box center [810, 110] width 1516 height 483
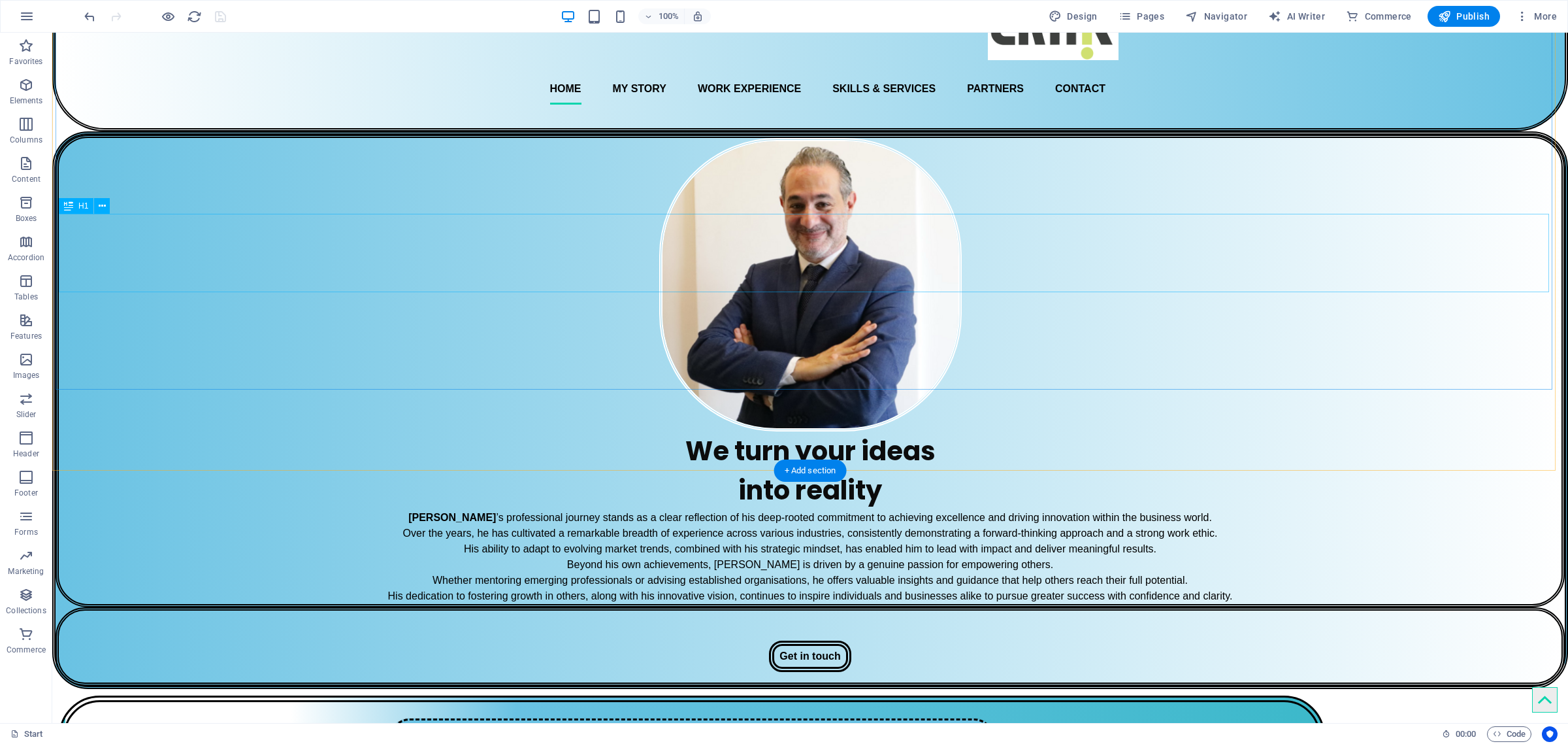
scroll to position [327, 0]
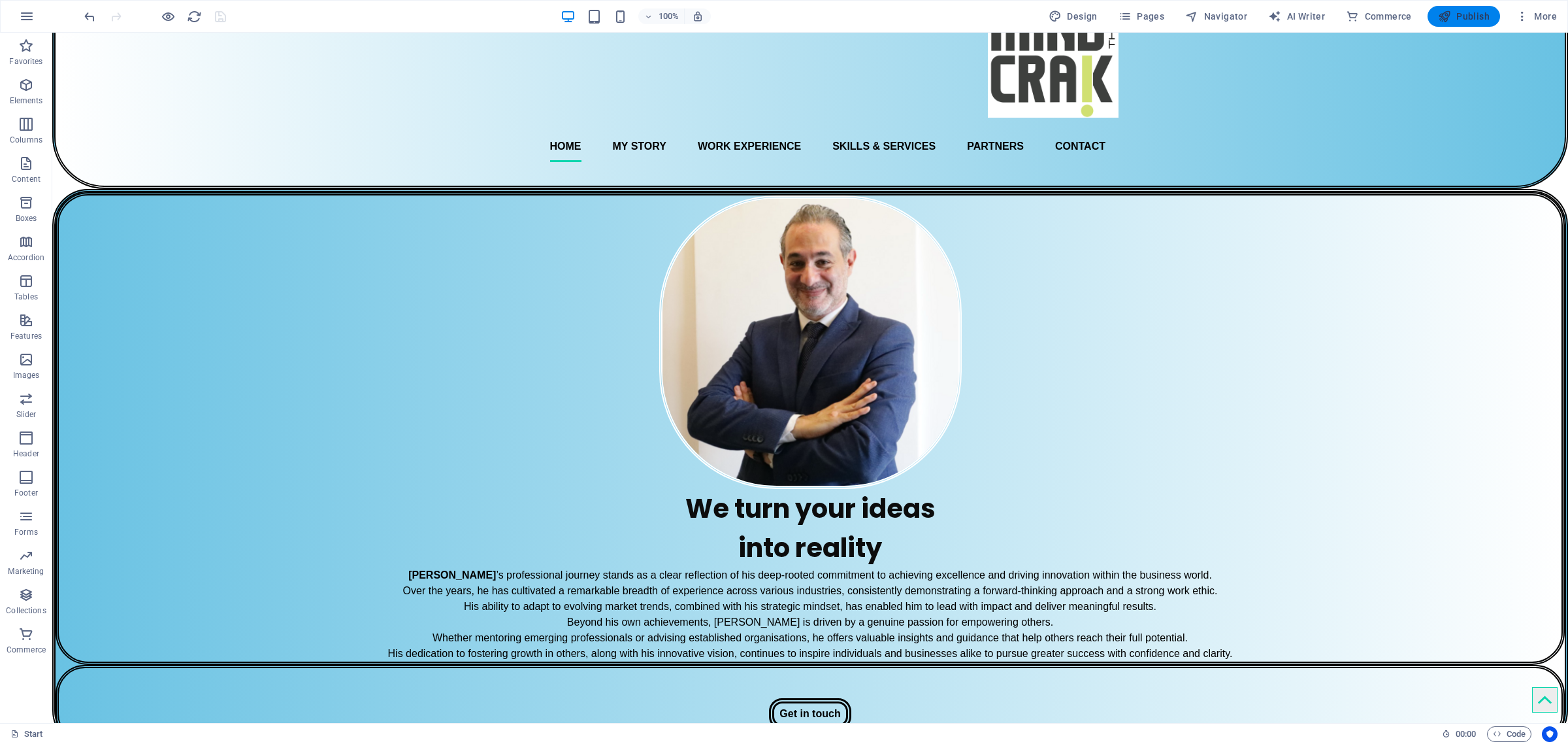
click at [1459, 15] on span "Publish" at bounding box center [1464, 16] width 52 height 13
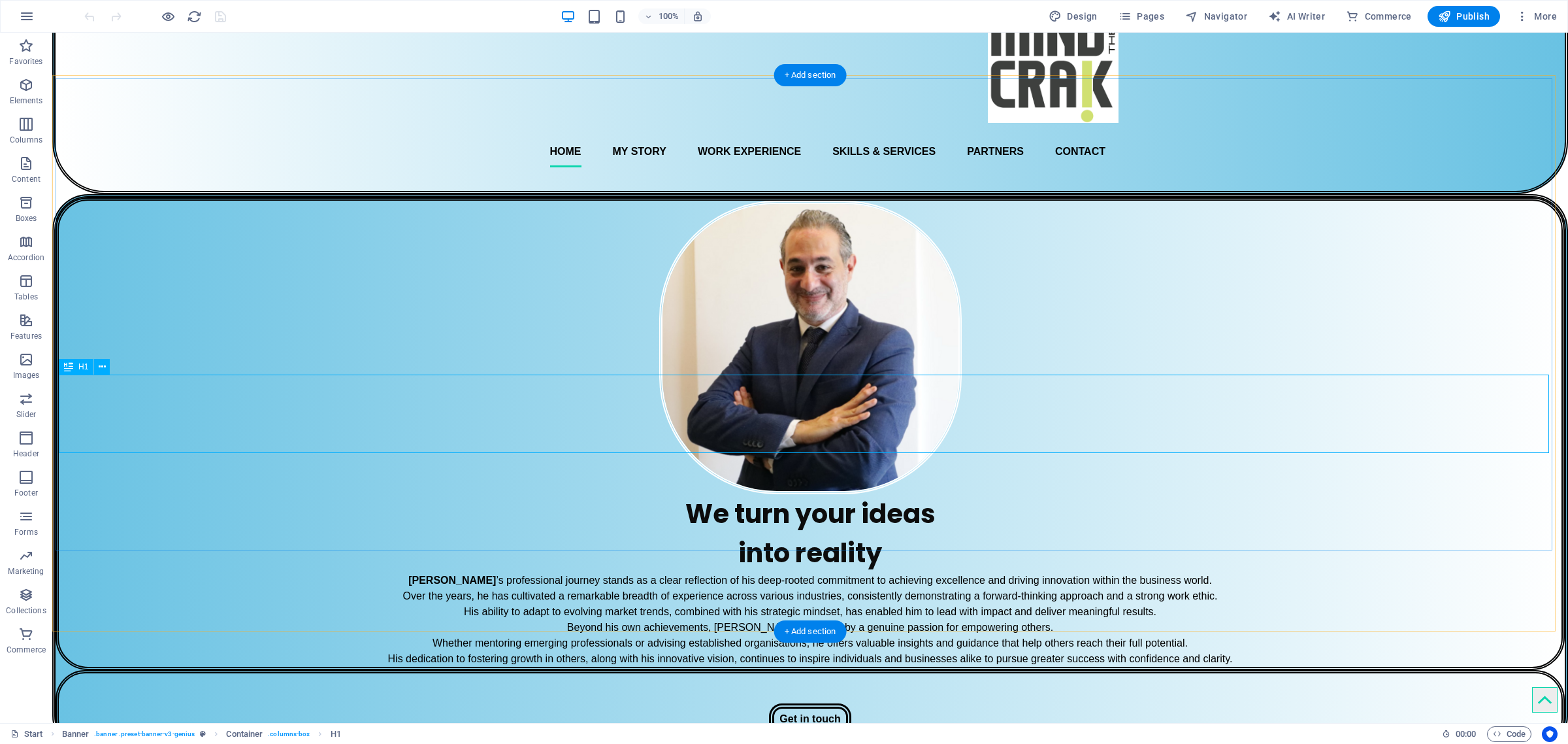
scroll to position [327, 0]
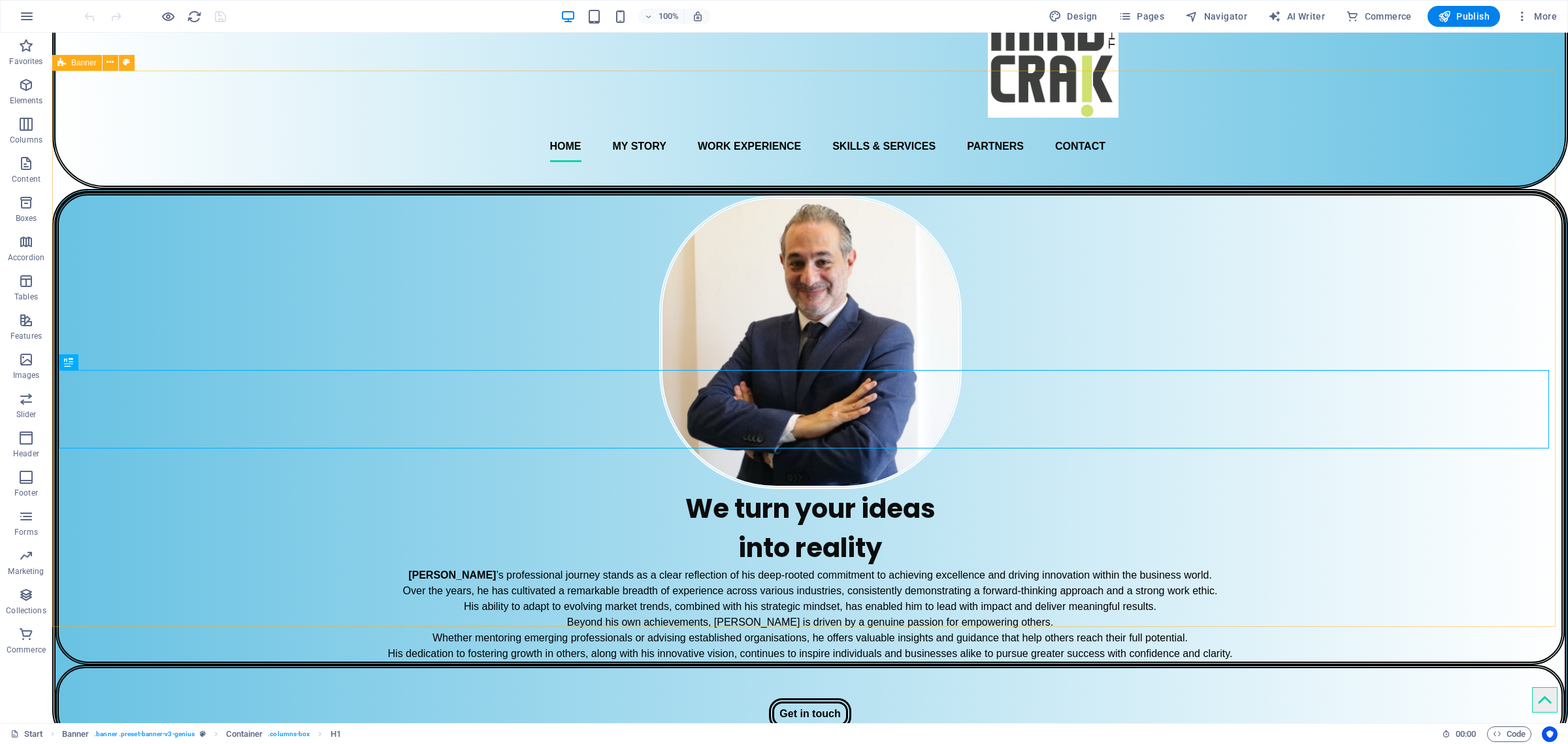
click at [60, 63] on icon at bounding box center [61, 62] width 8 height 16
select select "vh"
select select "banner"
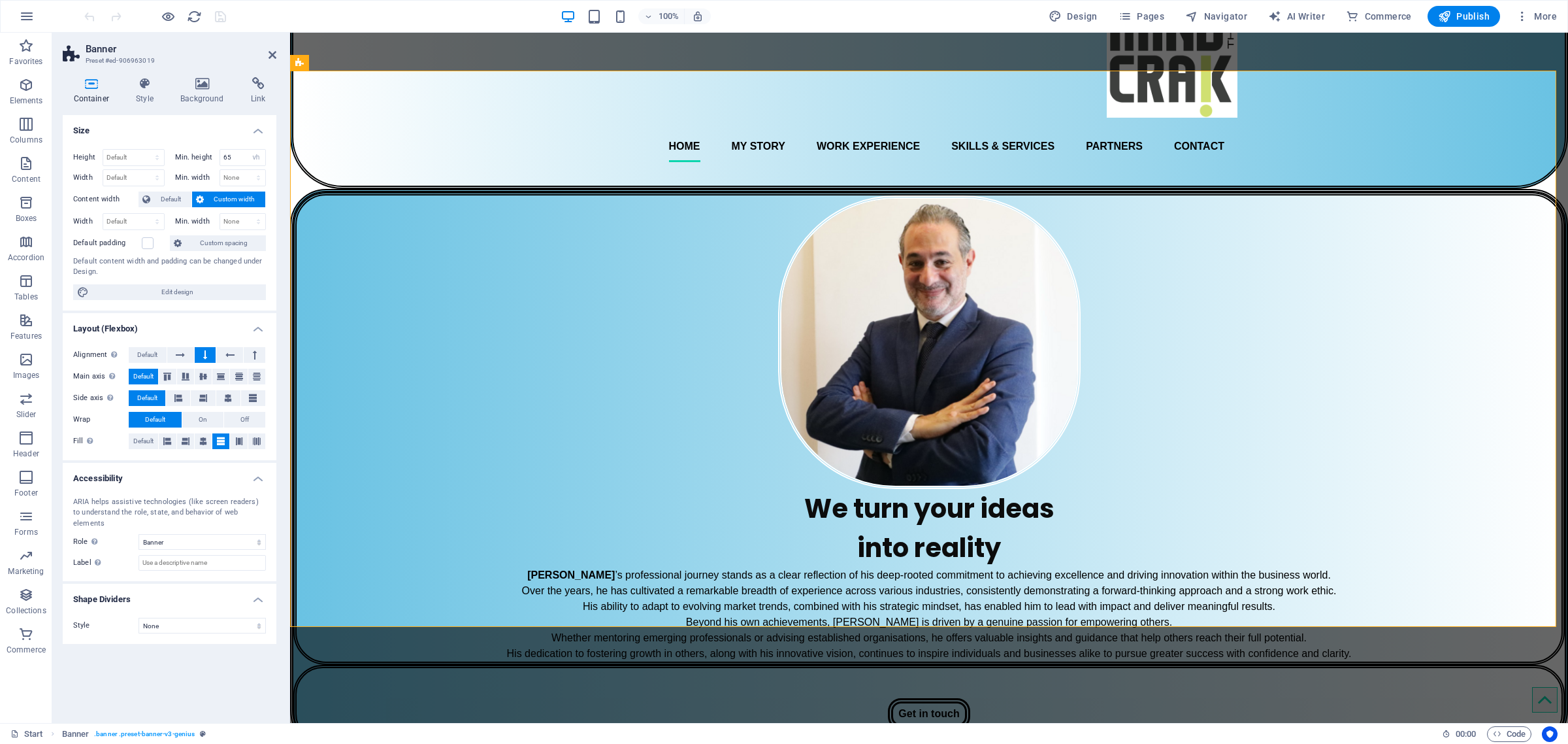
click at [198, 76] on div "Container Style Background Link Size Height Default px rem % vh vw Min. height …" at bounding box center [169, 395] width 234 height 656
click at [197, 89] on icon at bounding box center [202, 84] width 65 height 13
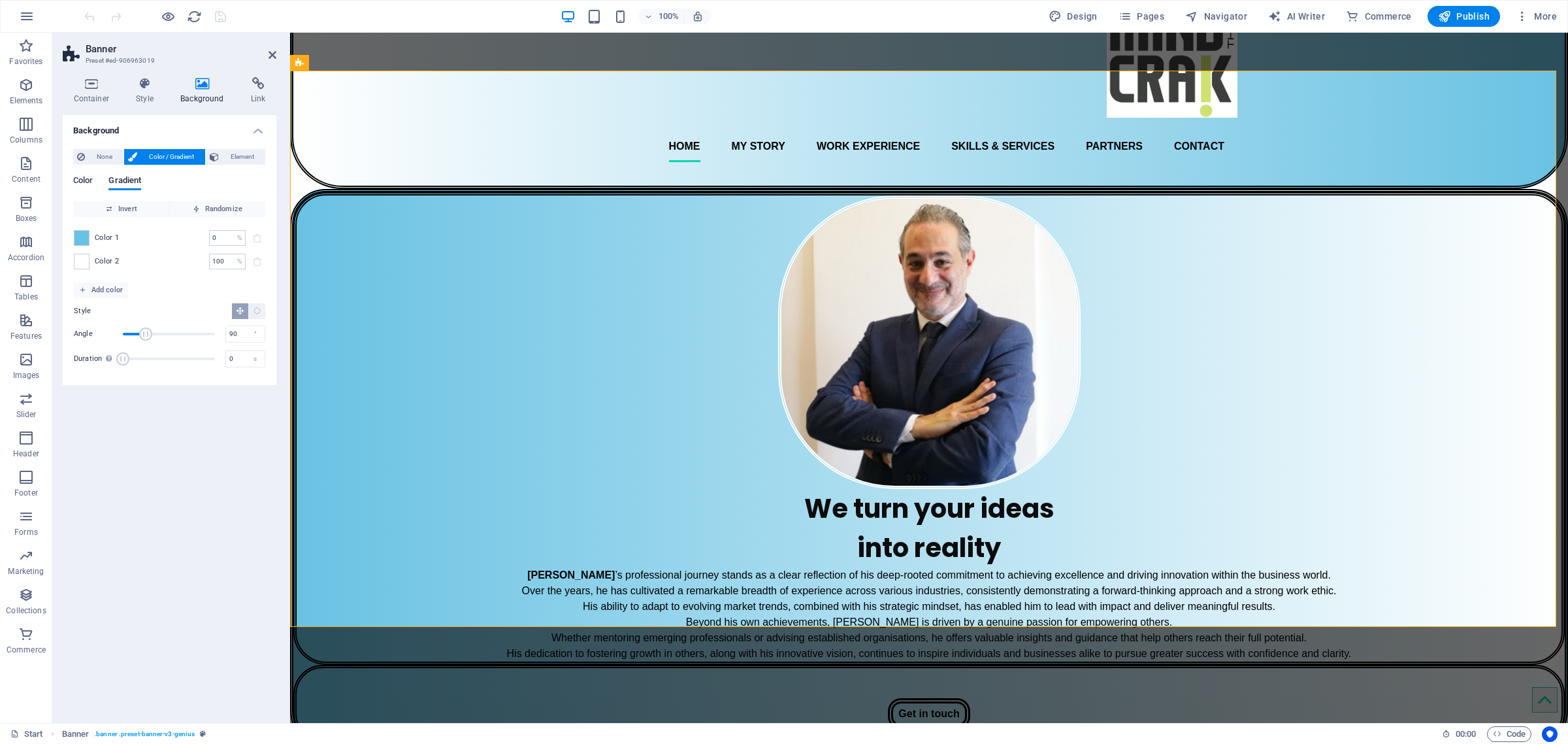
click at [82, 179] on span "Color" at bounding box center [83, 181] width 20 height 18
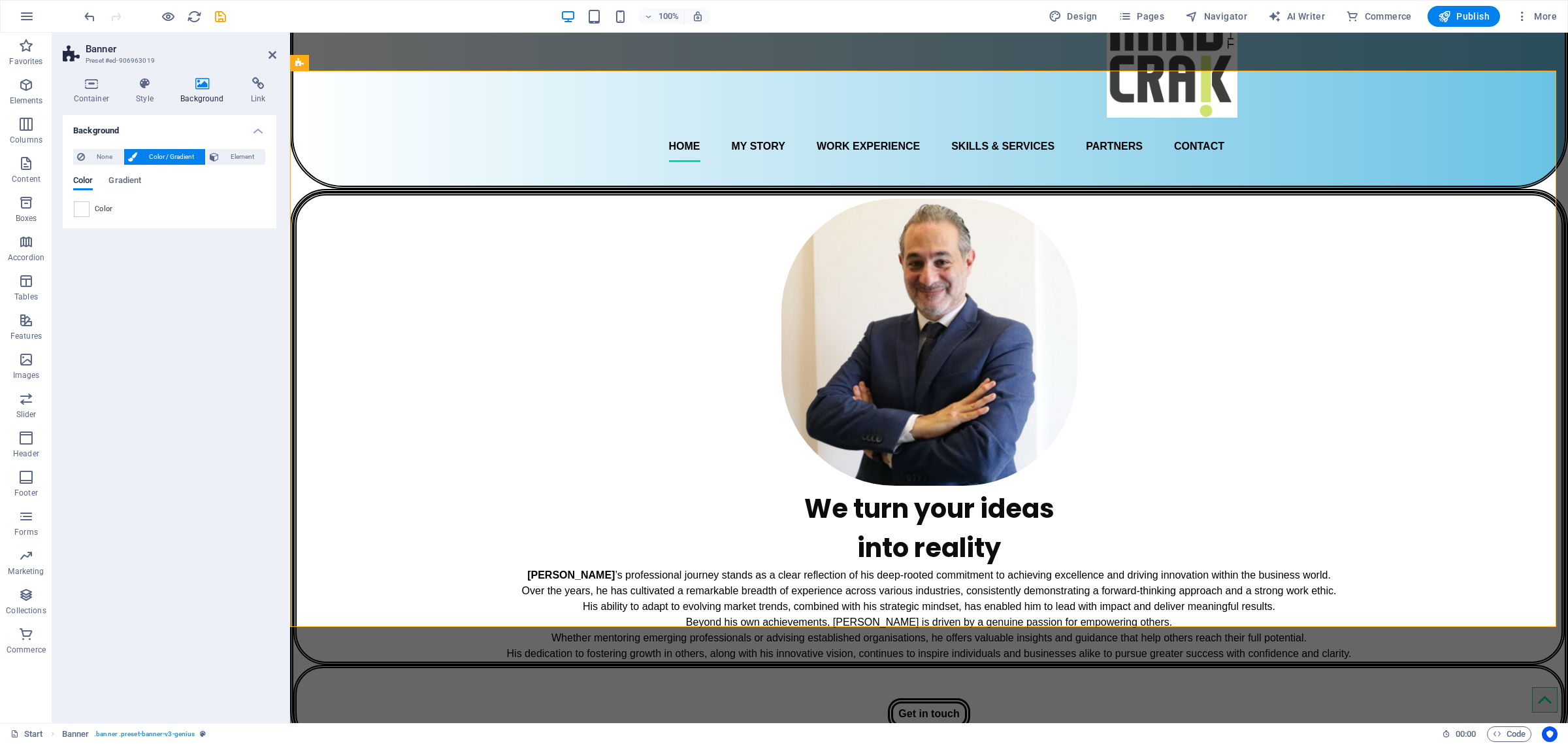
click at [153, 151] on span "Color / Gradient" at bounding box center [171, 156] width 60 height 16
click at [116, 185] on span "Gradient" at bounding box center [124, 181] width 33 height 18
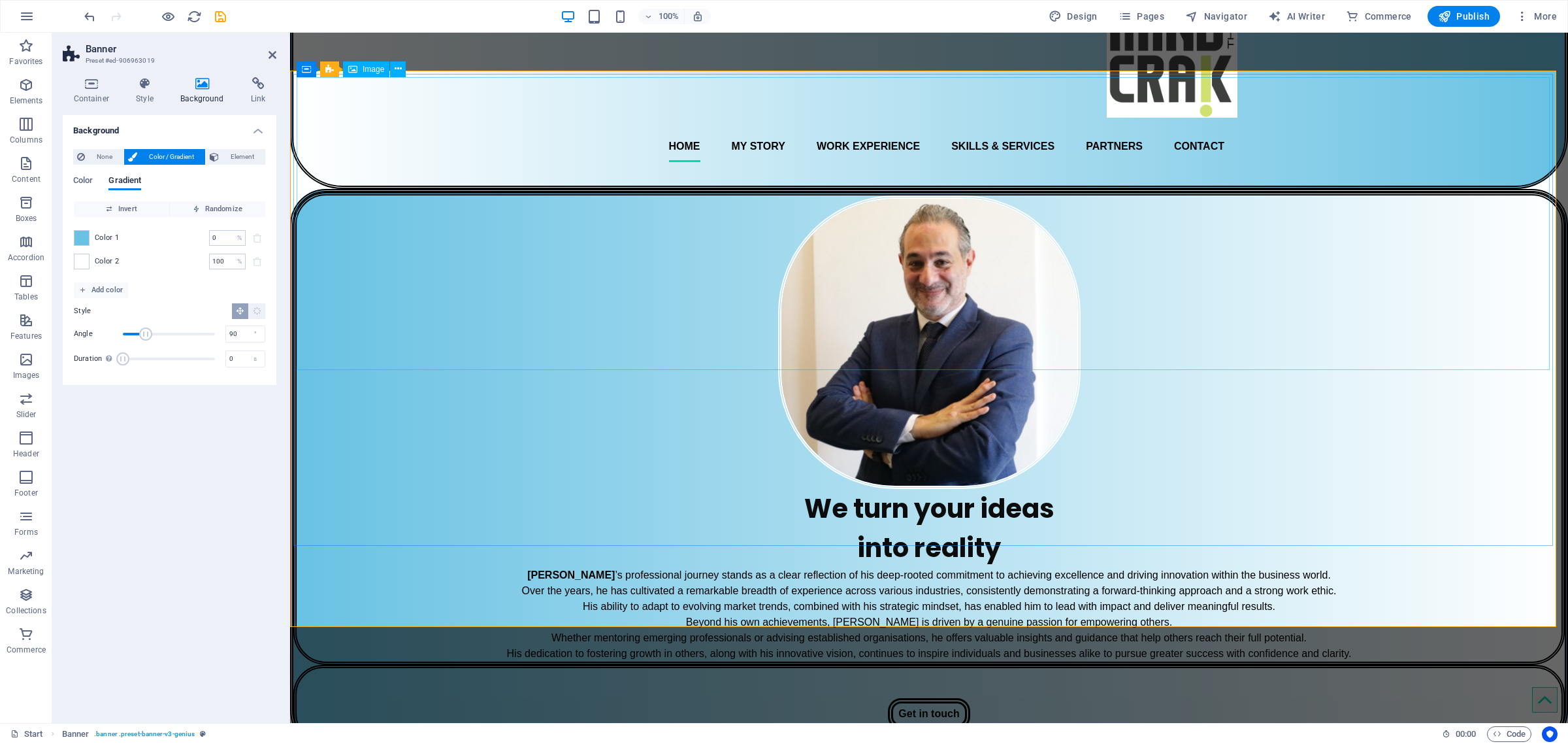
click at [430, 247] on figure at bounding box center [929, 342] width 1265 height 293
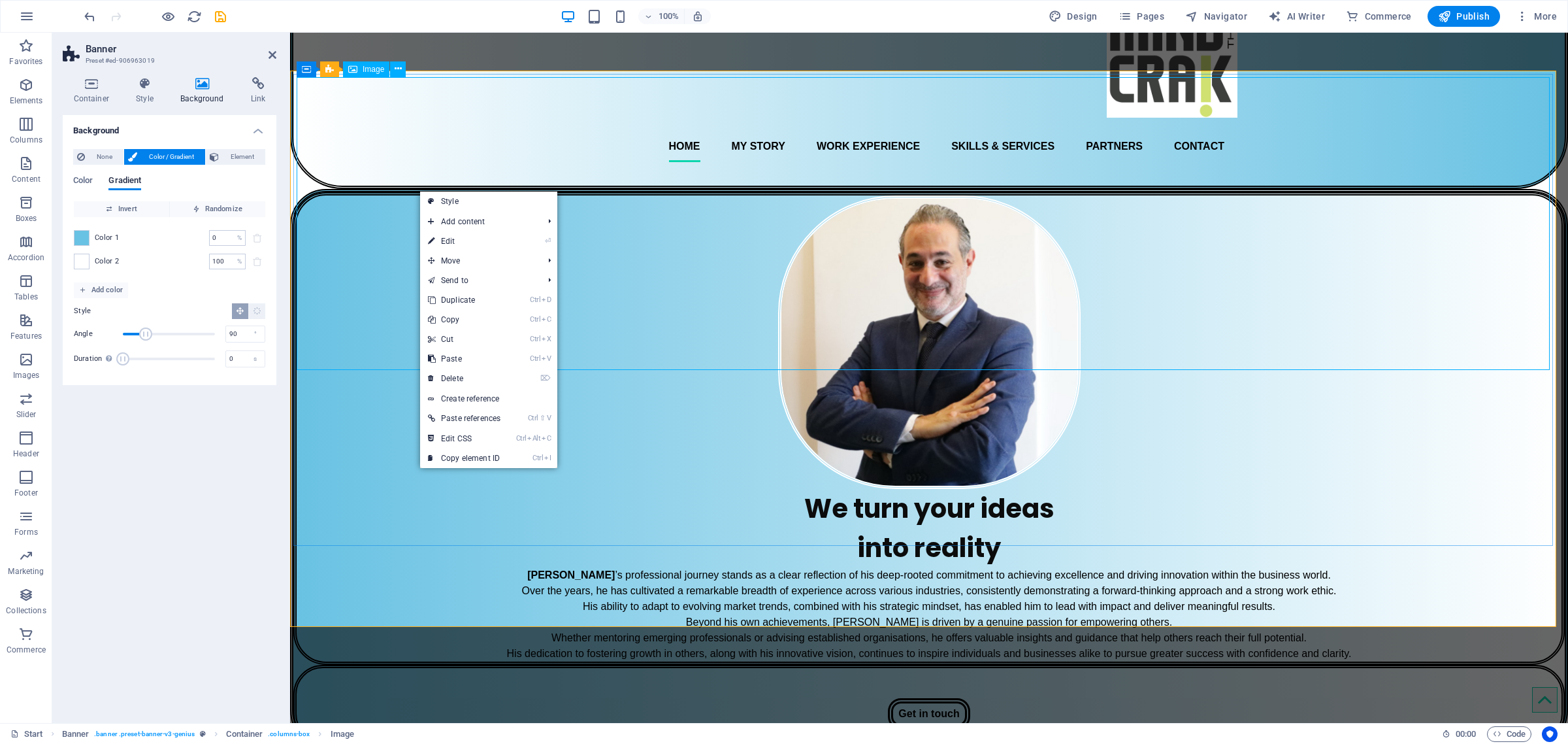
click at [343, 196] on figure at bounding box center [929, 342] width 1265 height 293
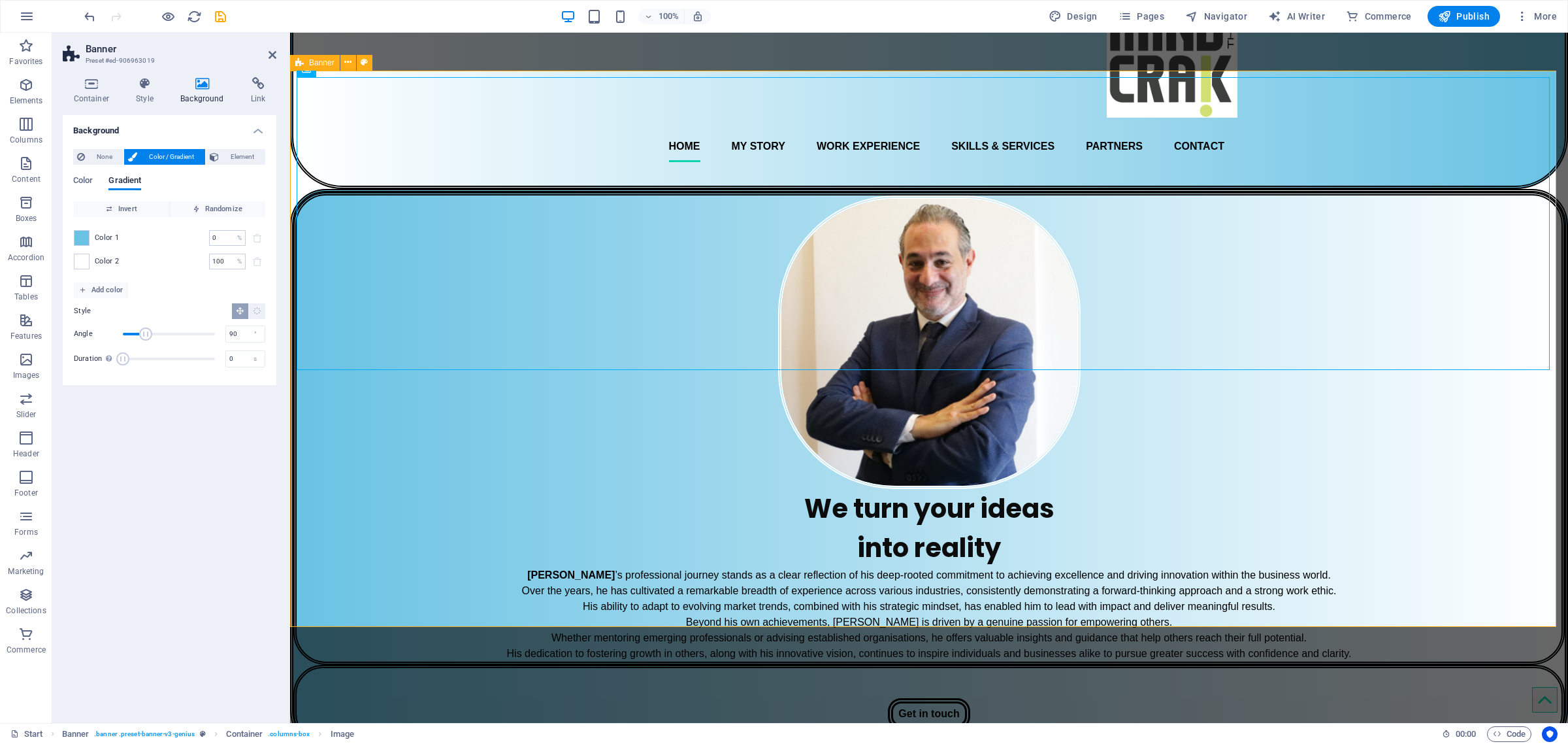
click at [296, 63] on icon at bounding box center [299, 62] width 8 height 16
click at [350, 69] on icon at bounding box center [348, 62] width 8 height 14
drag, startPoint x: 311, startPoint y: 123, endPoint x: 318, endPoint y: 123, distance: 7.0
click at [311, 196] on figure at bounding box center [929, 342] width 1265 height 293
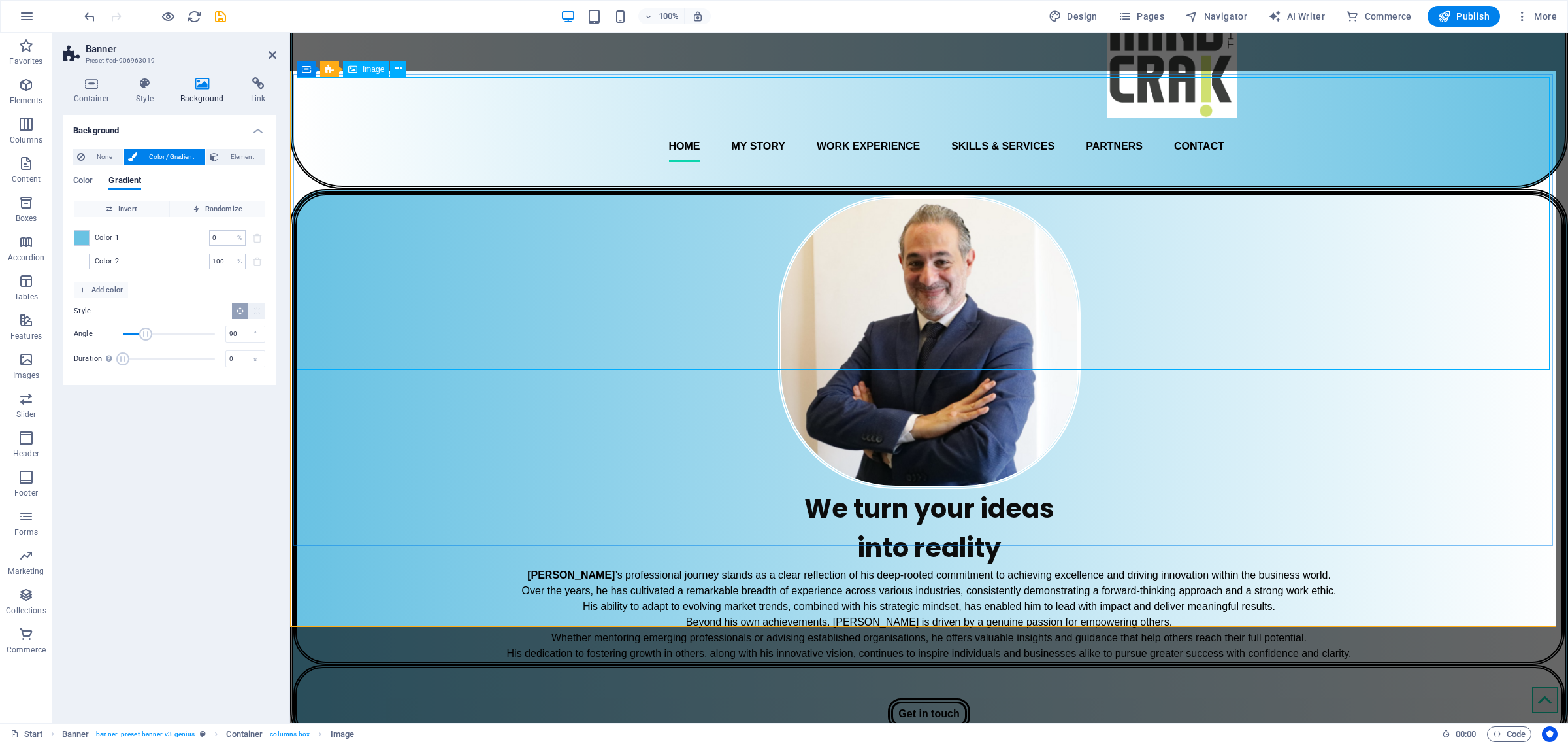
click at [311, 76] on div "Container Banner Image" at bounding box center [355, 69] width 118 height 16
click at [360, 73] on div "Image" at bounding box center [365, 69] width 46 height 16
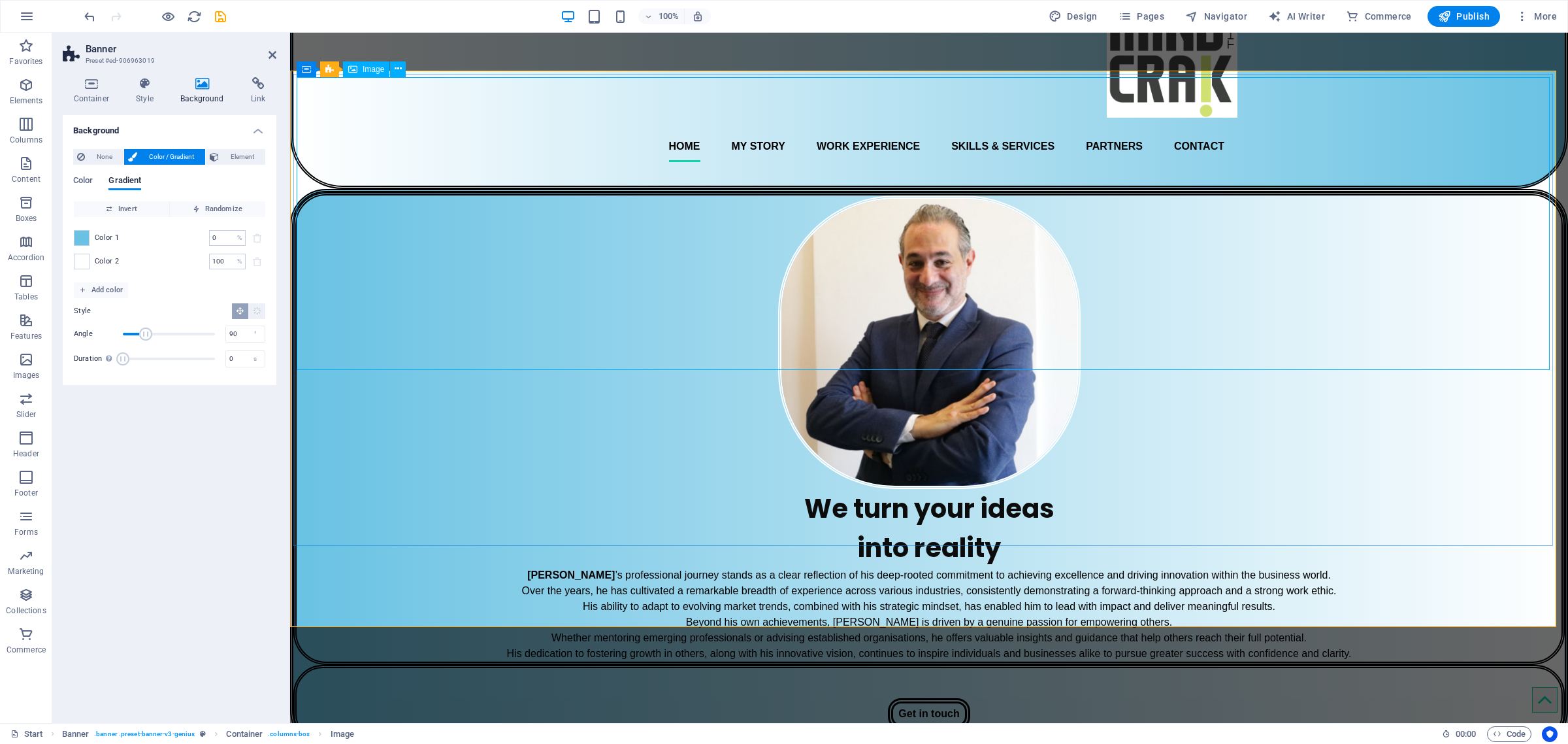
click at [360, 73] on div "Image" at bounding box center [365, 69] width 46 height 16
select select "px"
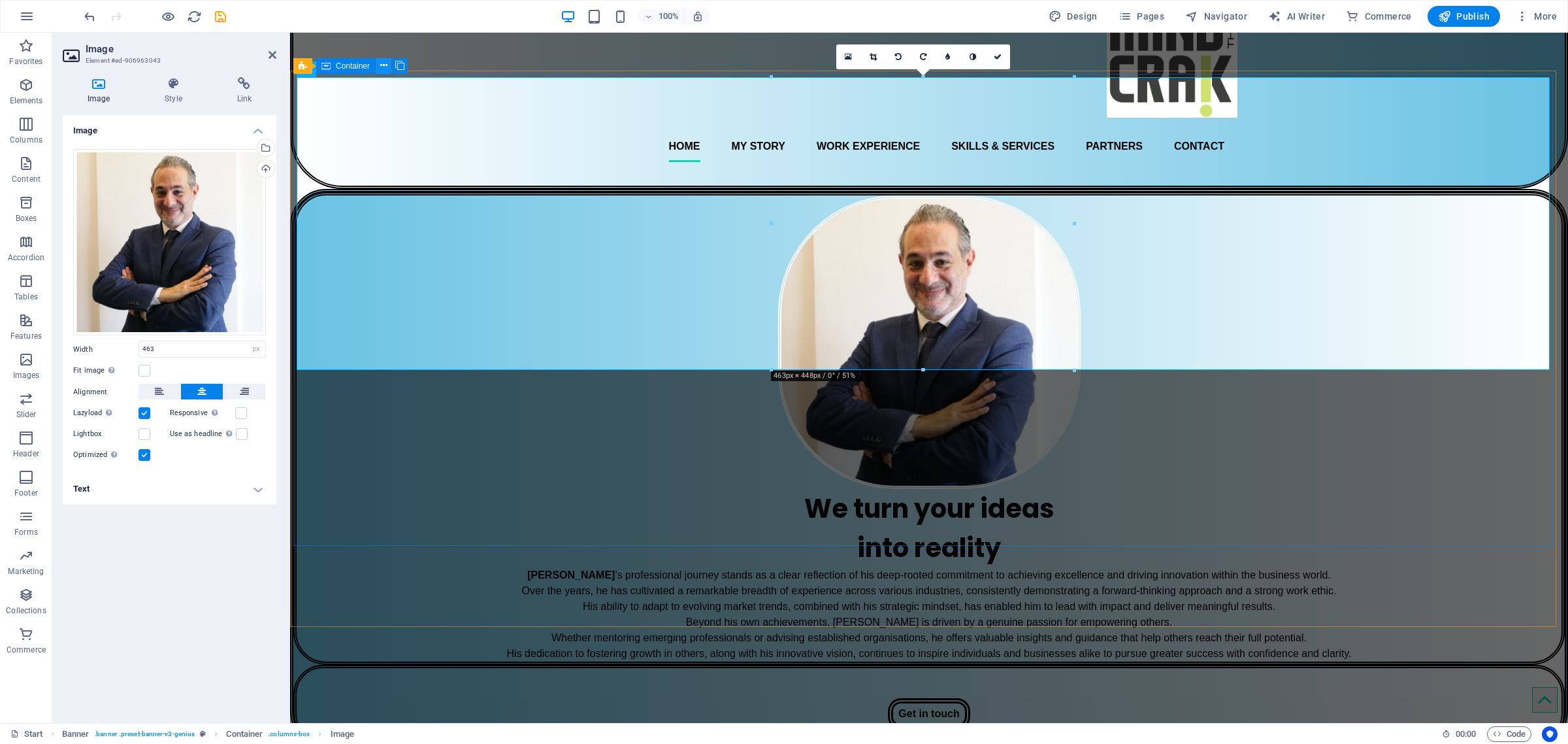
click at [380, 71] on icon at bounding box center [384, 65] width 8 height 14
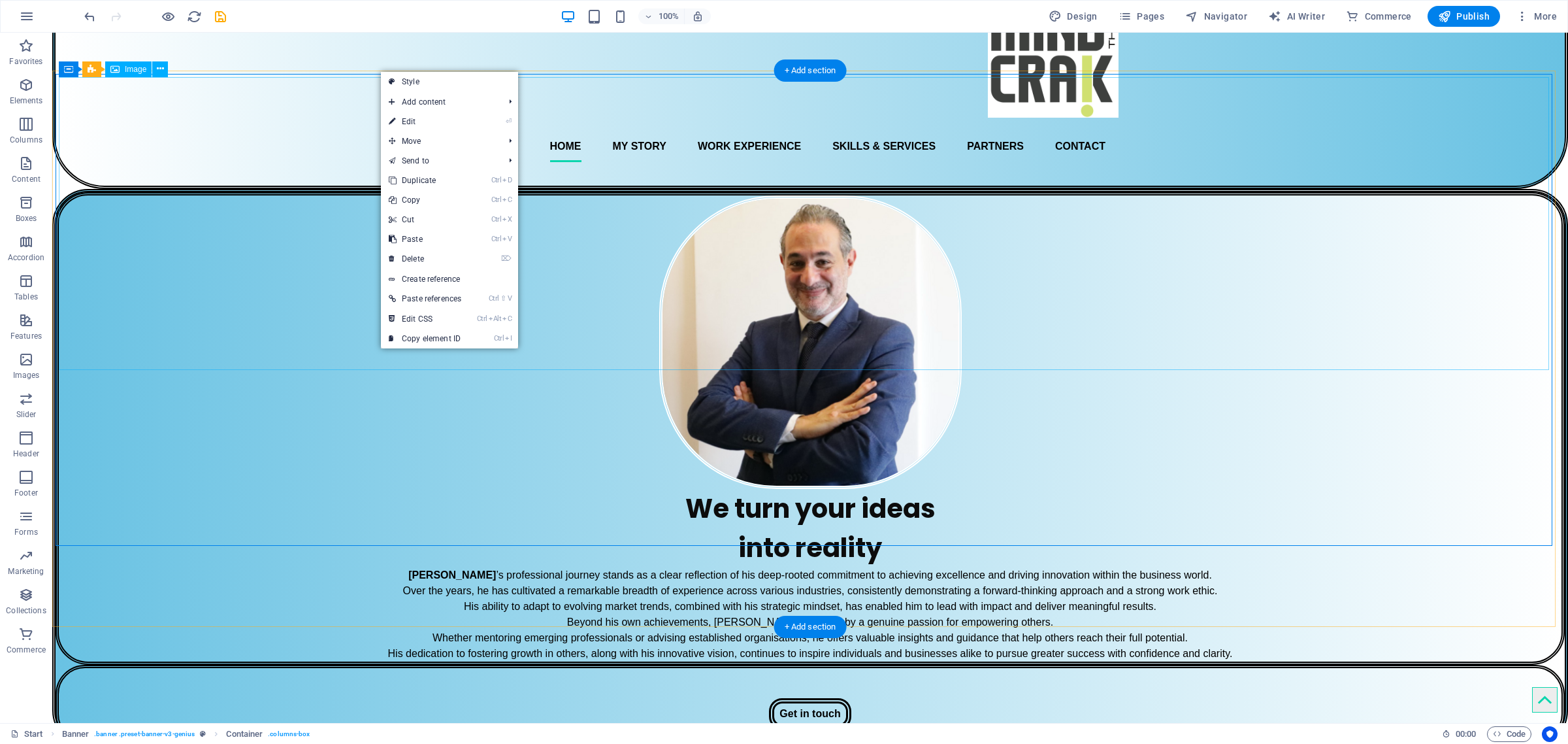
click at [220, 206] on figure at bounding box center [809, 342] width 1503 height 293
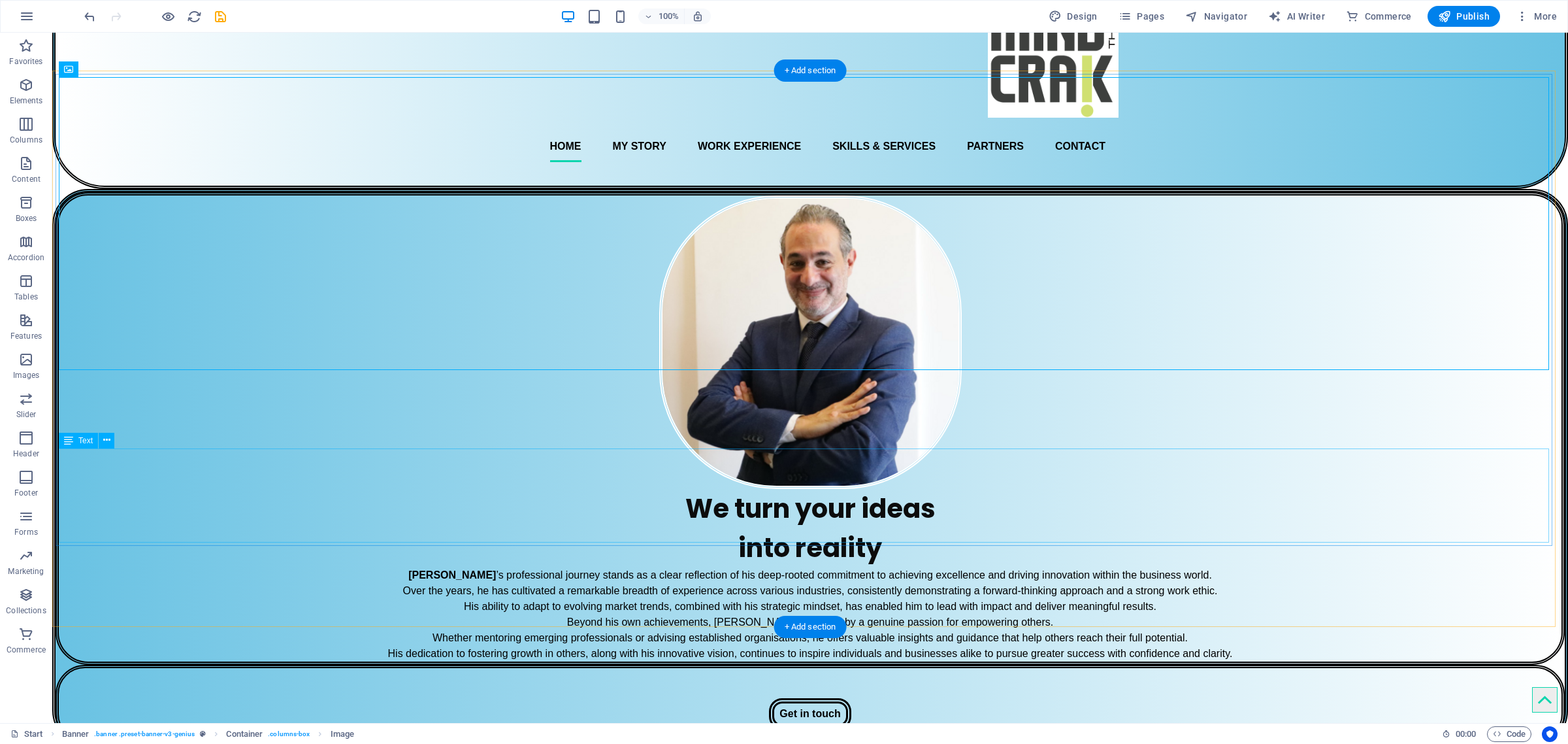
click at [237, 568] on div "Wissam Sawaya ’s professional journey stands as a clear reflection of his deep-…" at bounding box center [809, 615] width 1503 height 94
